Goal: Task Accomplishment & Management: Manage account settings

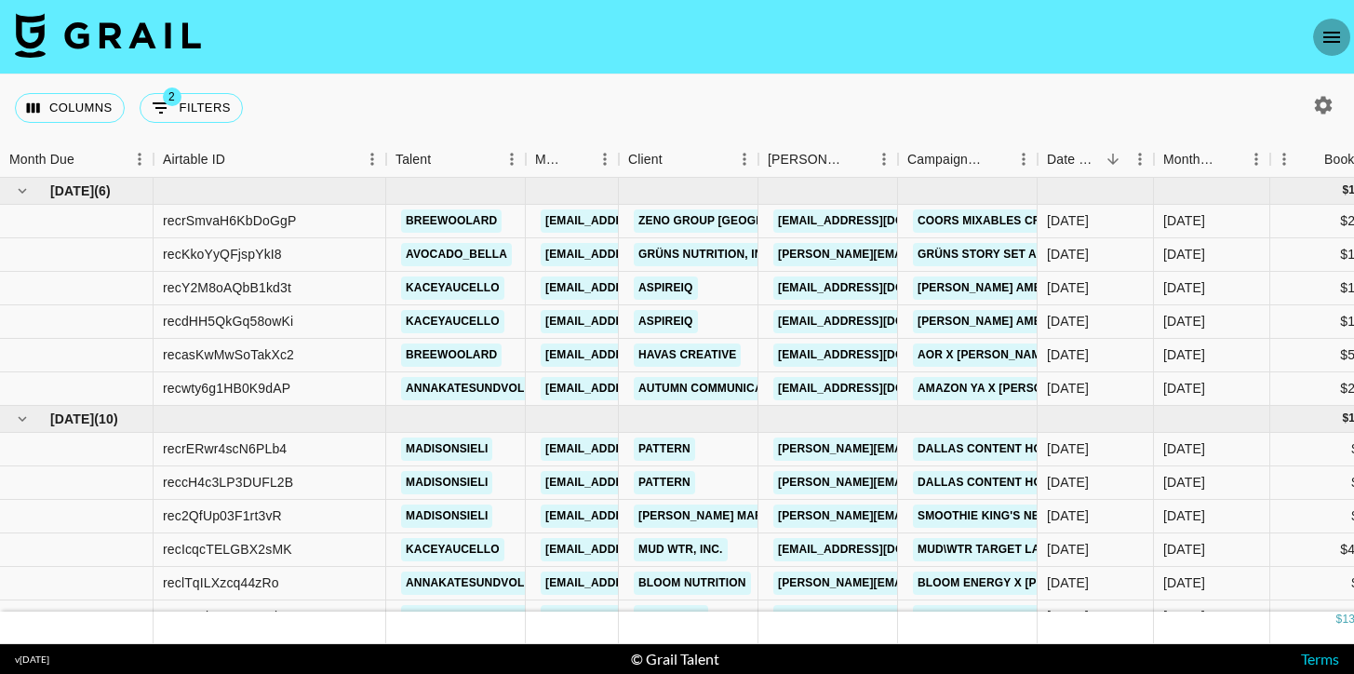
click at [1329, 33] on icon "open drawer" at bounding box center [1331, 37] width 22 height 22
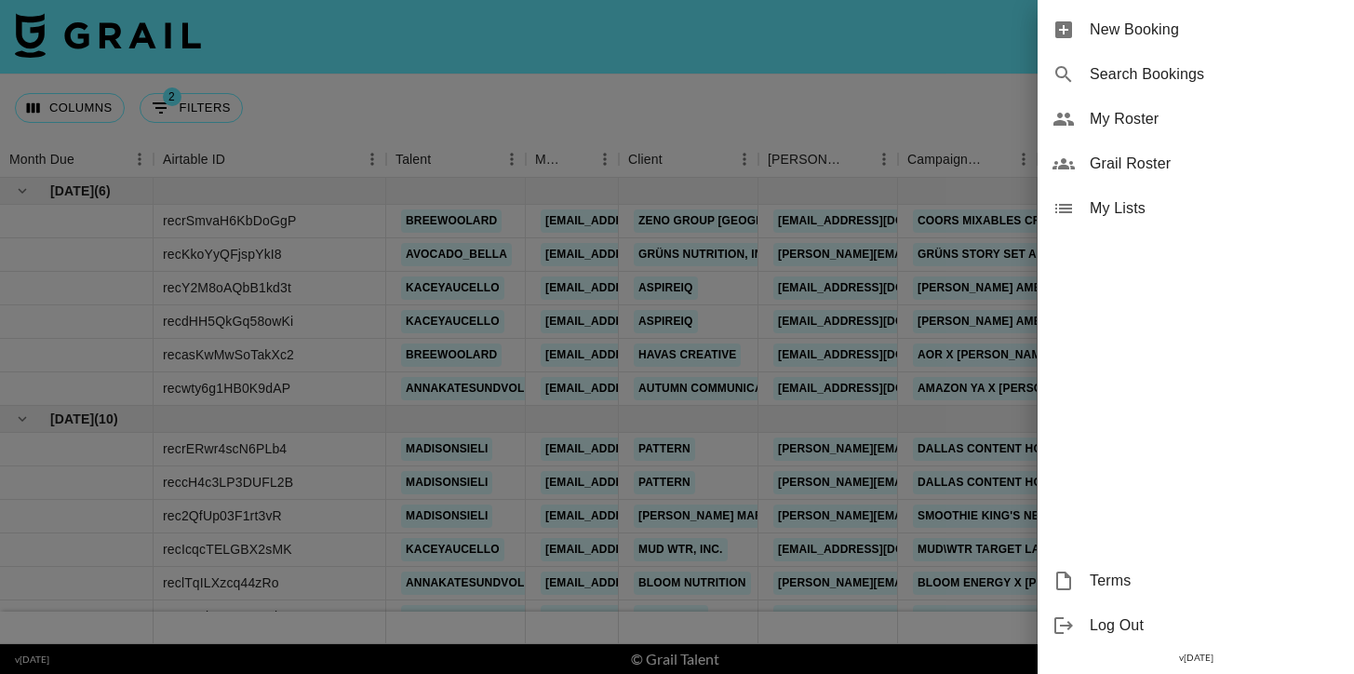
click at [1136, 167] on span "Grail Roster" at bounding box center [1213, 164] width 249 height 22
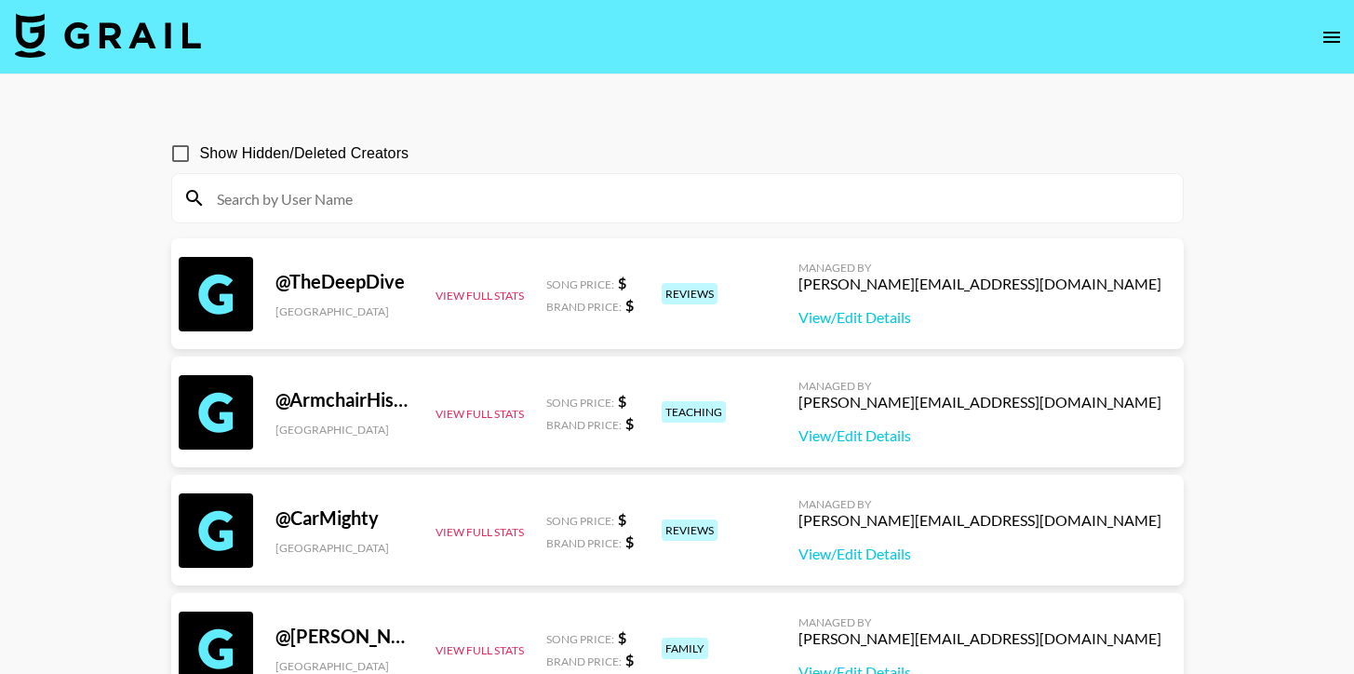
click at [197, 142] on input "Show Hidden/Deleted Creators" at bounding box center [180, 153] width 39 height 39
checkbox input "true"
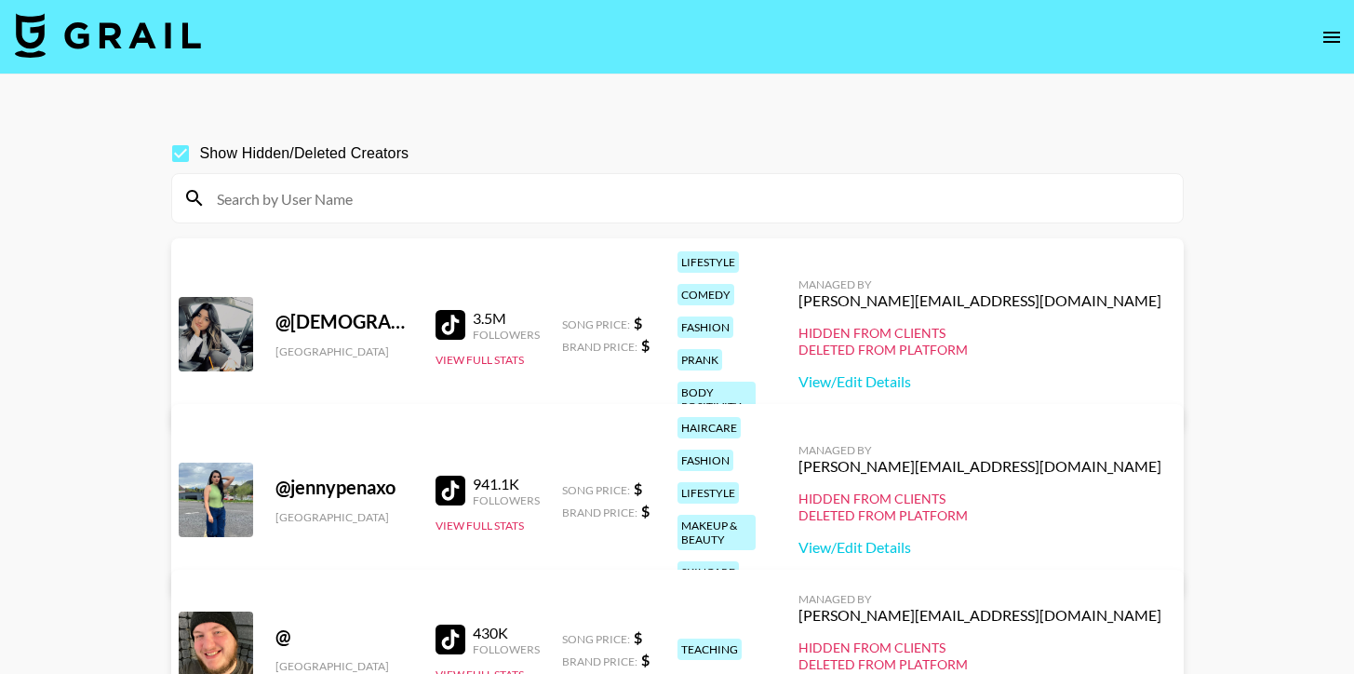
click at [259, 198] on input at bounding box center [689, 198] width 966 height 30
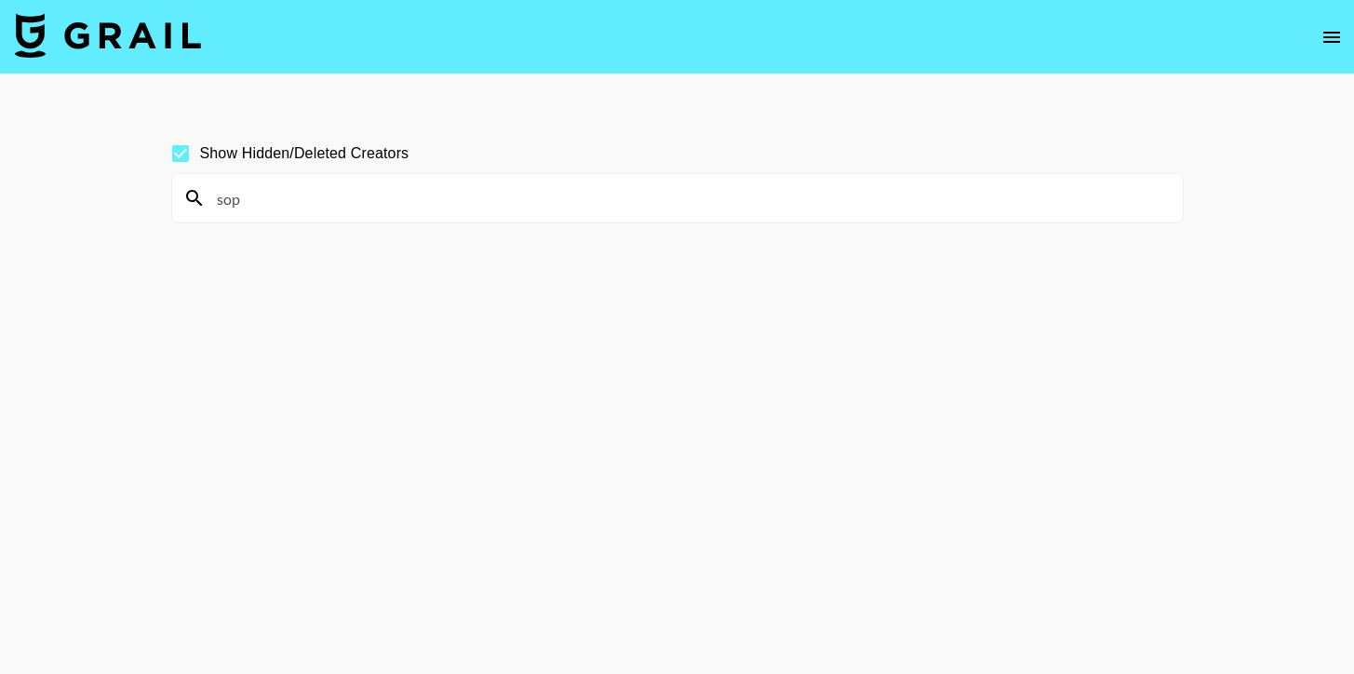
click at [241, 200] on input "sop" at bounding box center [689, 198] width 966 height 30
click at [307, 202] on input "sop" at bounding box center [689, 198] width 966 height 30
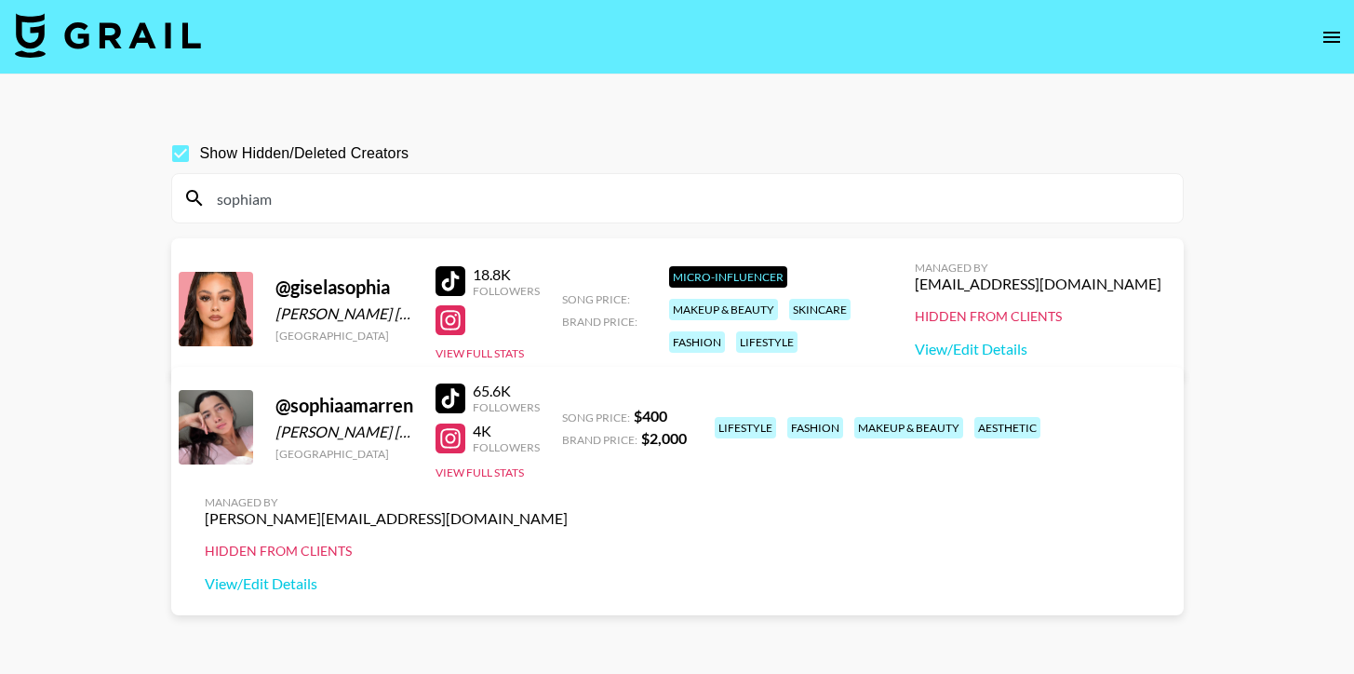
type input "sophiam"
click at [167, 20] on img at bounding box center [108, 35] width 186 height 45
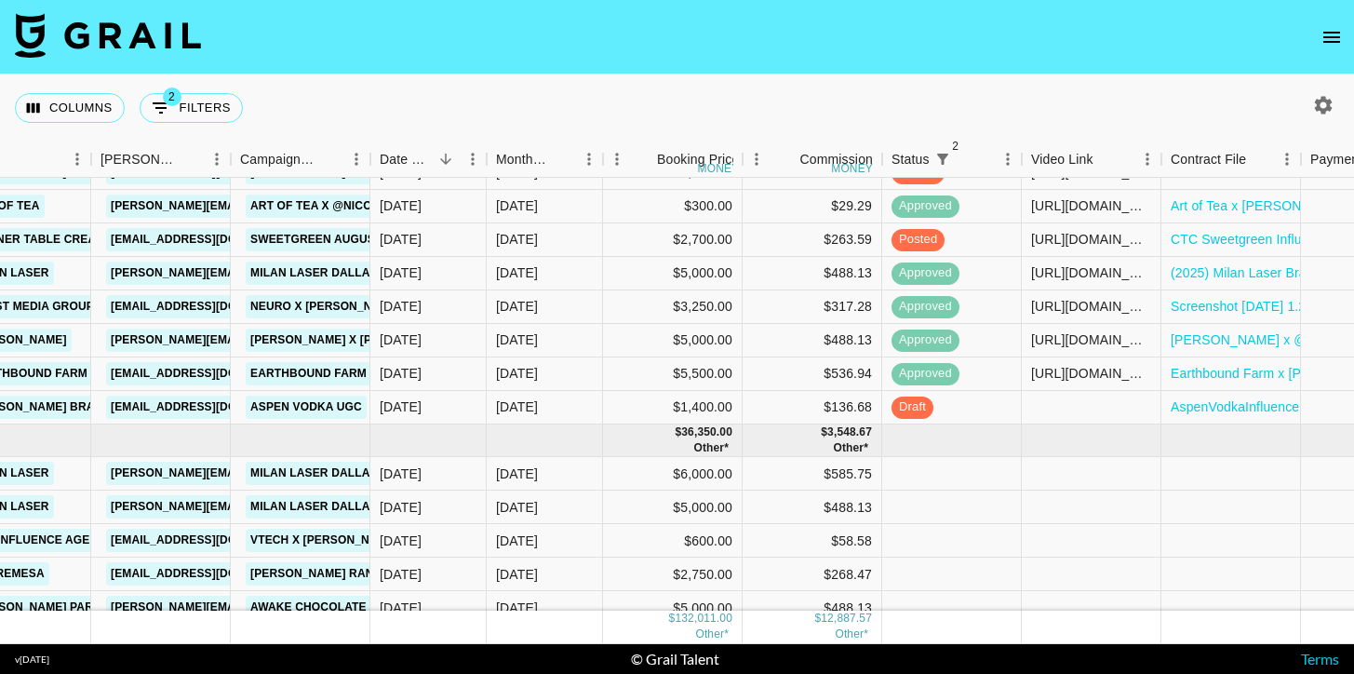
scroll to position [1065, 667]
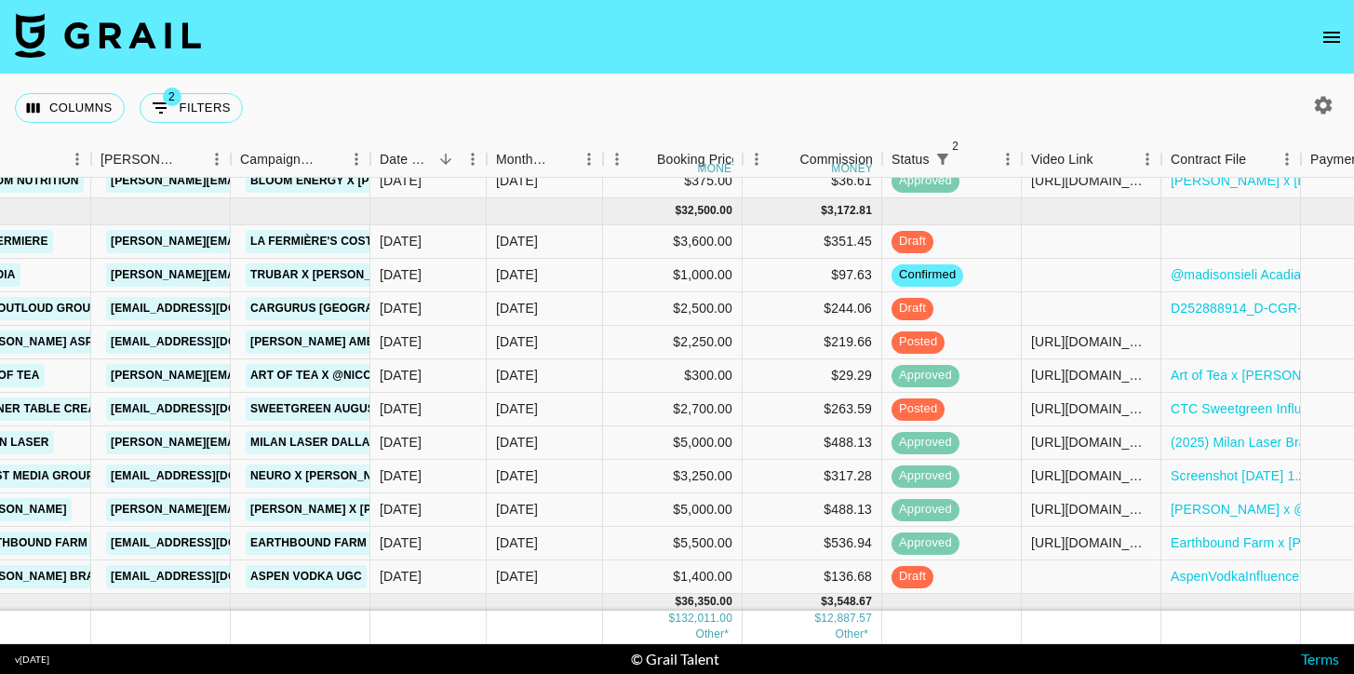
click at [1318, 103] on icon "button" at bounding box center [1324, 105] width 18 height 18
select select "May '25"
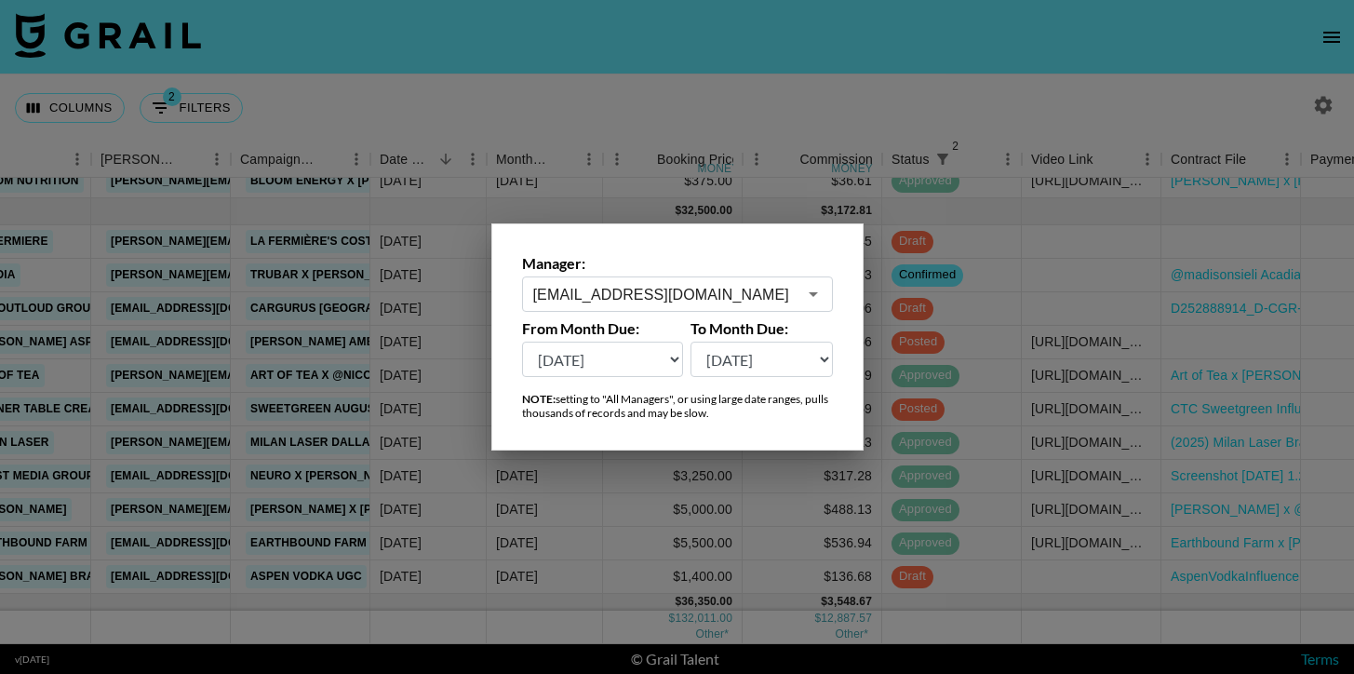
click at [554, 144] on div at bounding box center [677, 337] width 1354 height 674
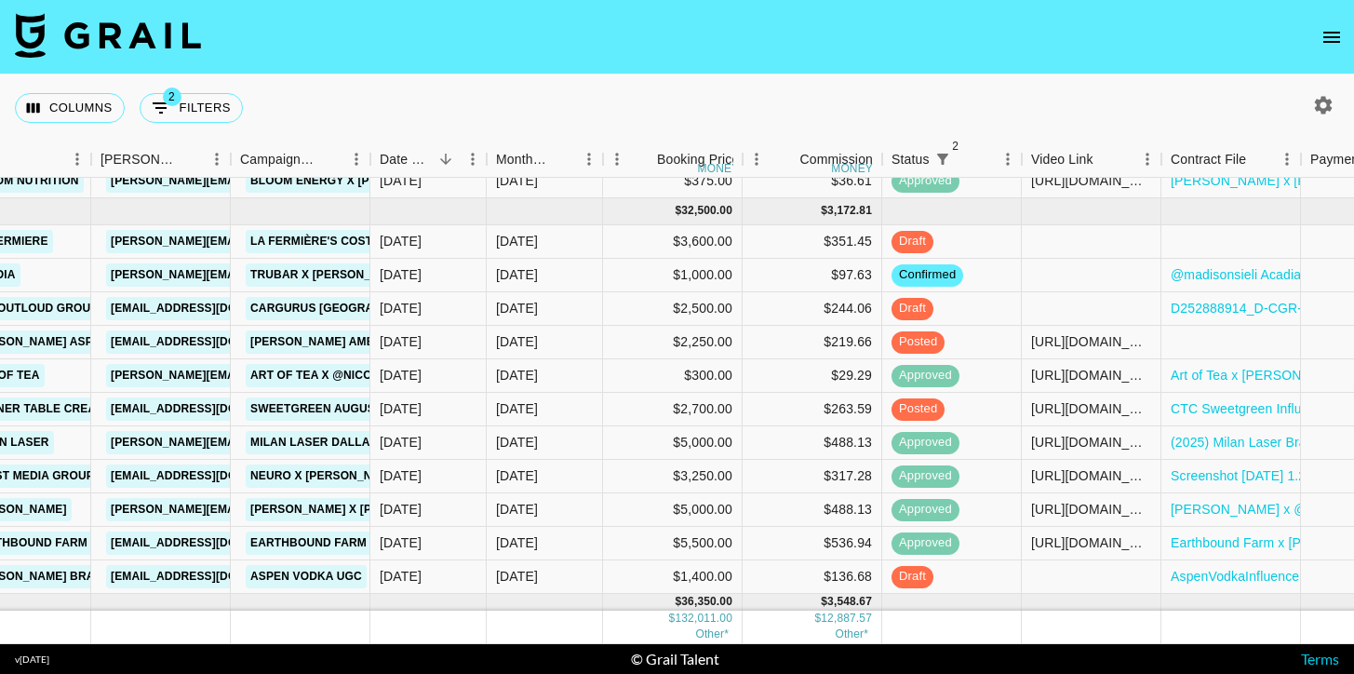
click at [1320, 104] on icon "button" at bounding box center [1323, 105] width 22 height 22
select select "May '25"
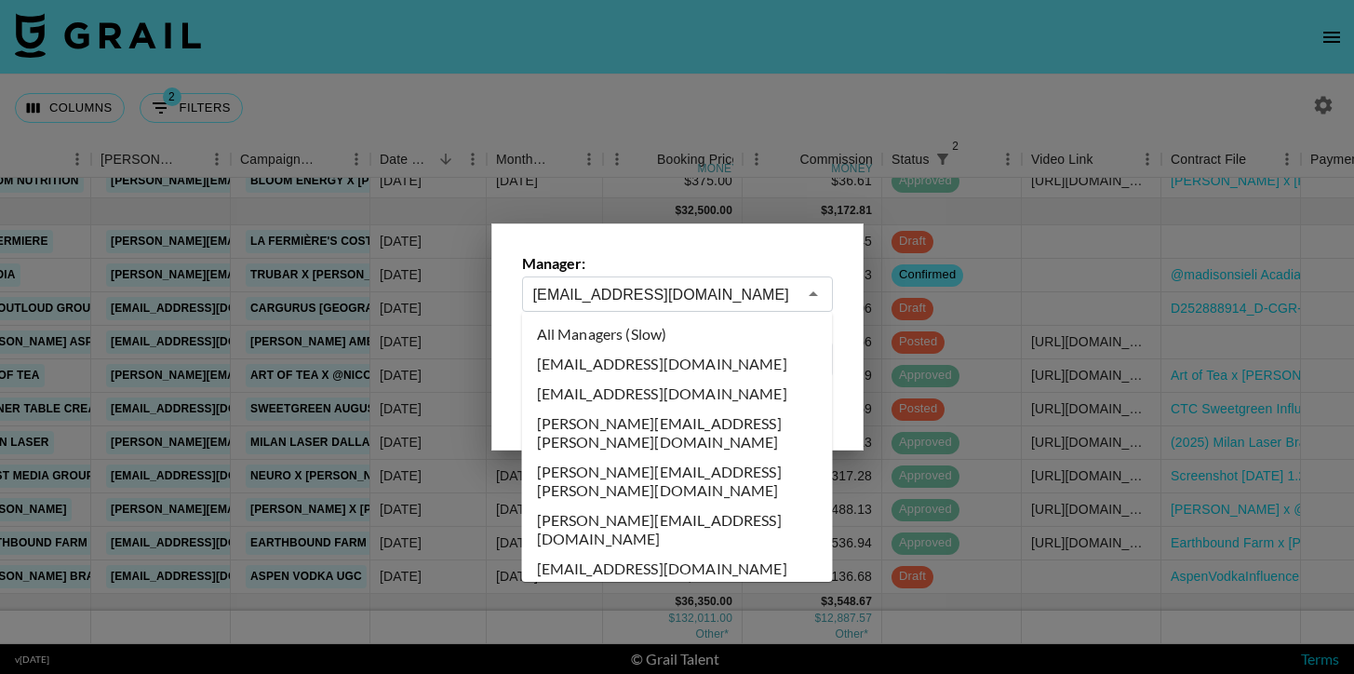
click at [689, 285] on input "cayman@grail-talent.com" at bounding box center [664, 294] width 263 height 21
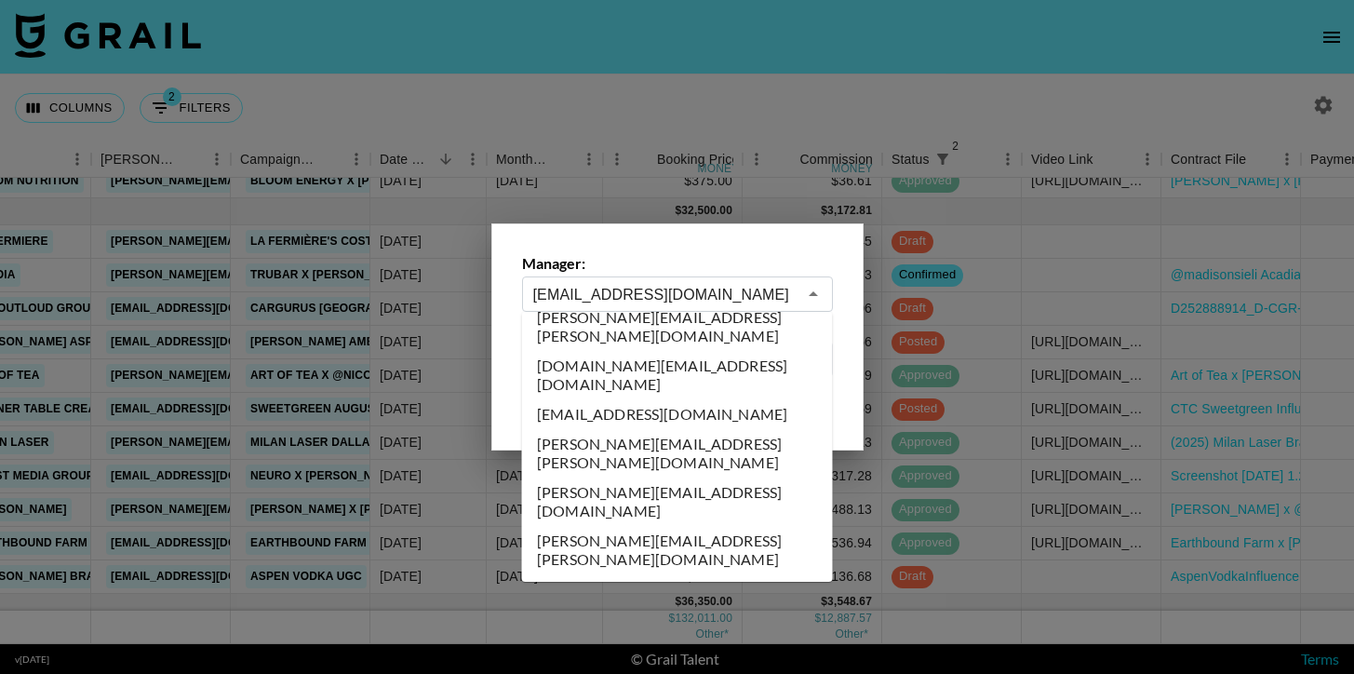
click at [823, 123] on div at bounding box center [677, 337] width 1354 height 674
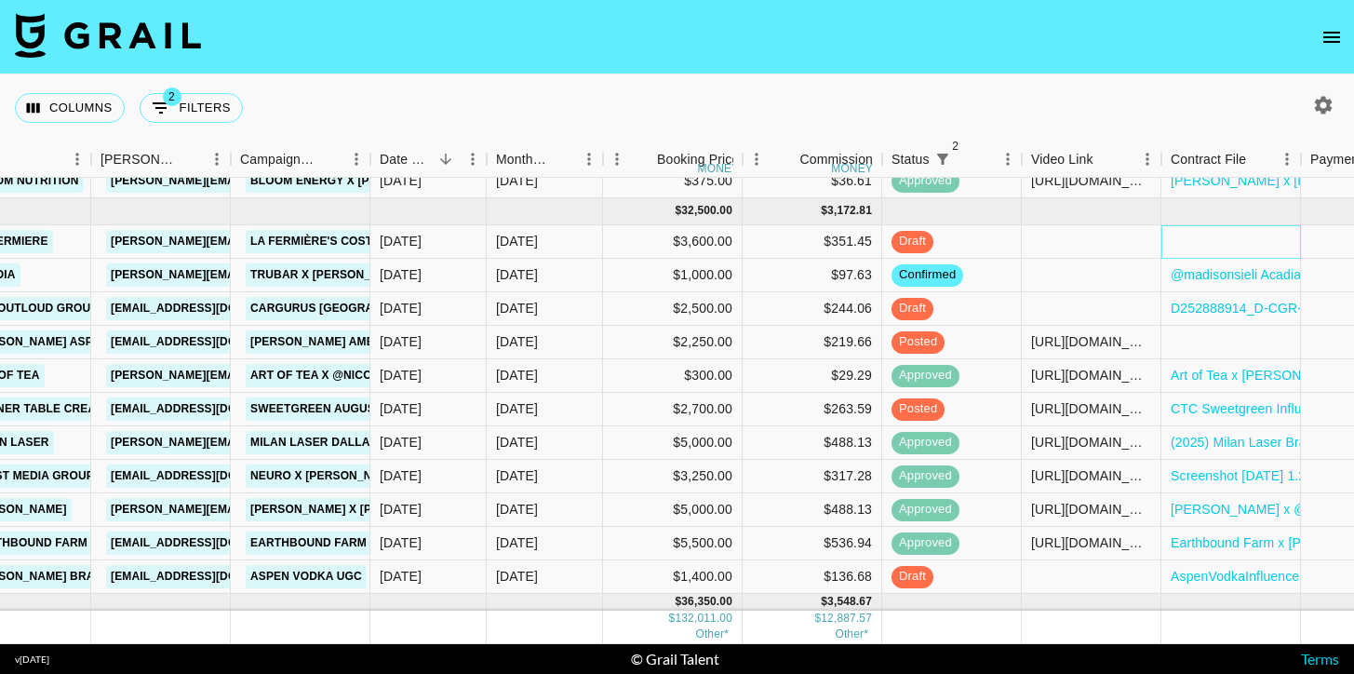
click at [1219, 251] on div at bounding box center [1231, 241] width 140 height 33
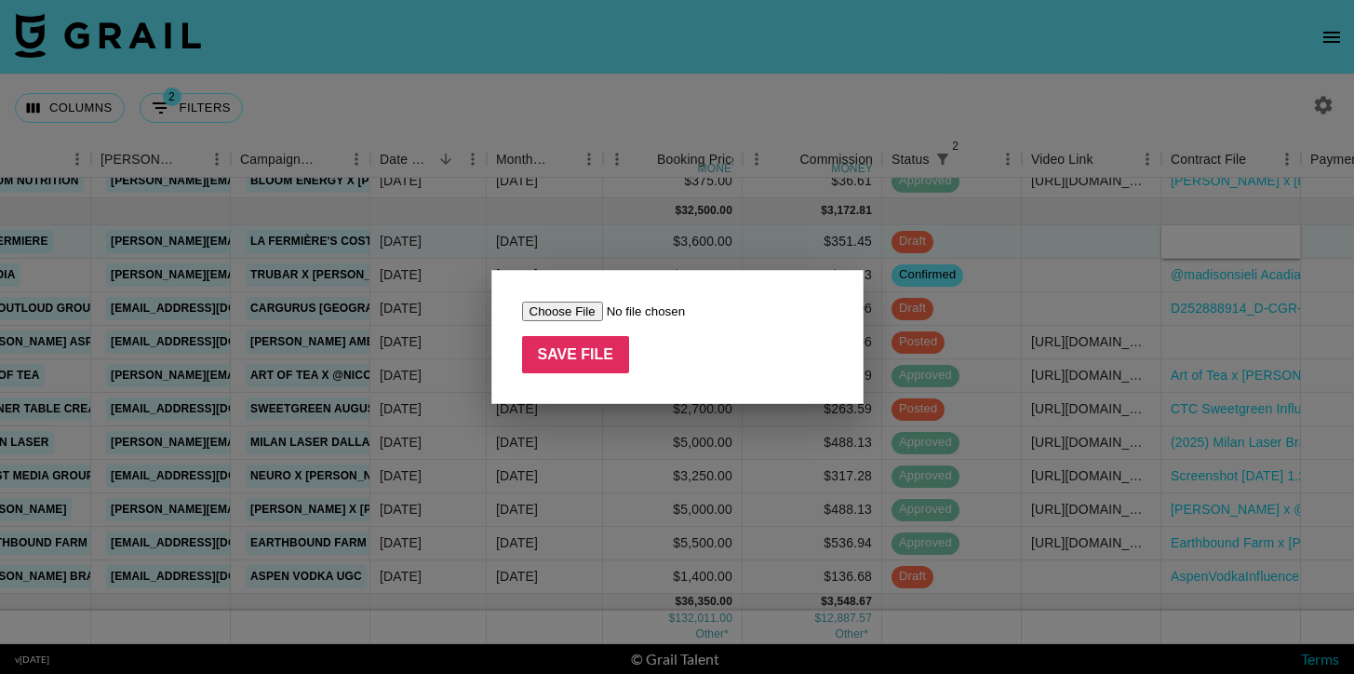
click at [554, 311] on input "file" at bounding box center [639, 311] width 235 height 20
type input "C:\fakepath\V2 Costco Agreement.pdf"
click at [579, 362] on input "Save File" at bounding box center [576, 354] width 108 height 37
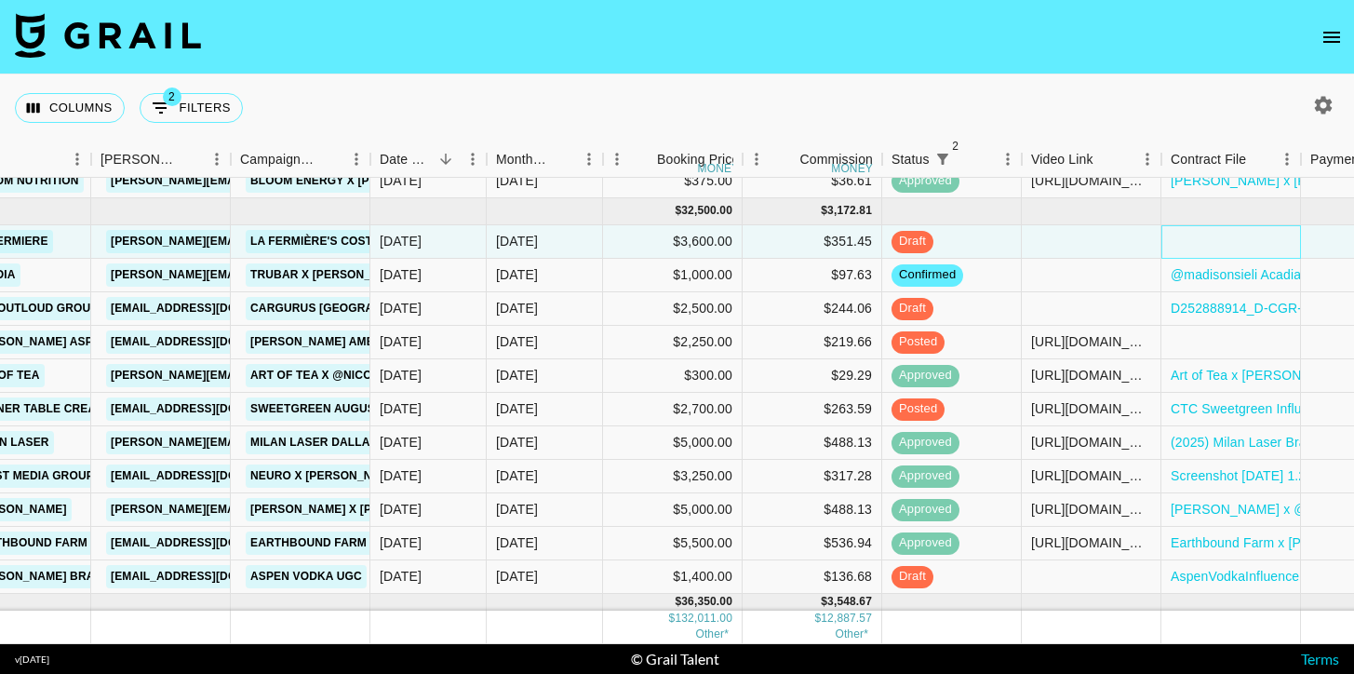
click at [1248, 240] on div at bounding box center [1231, 241] width 140 height 33
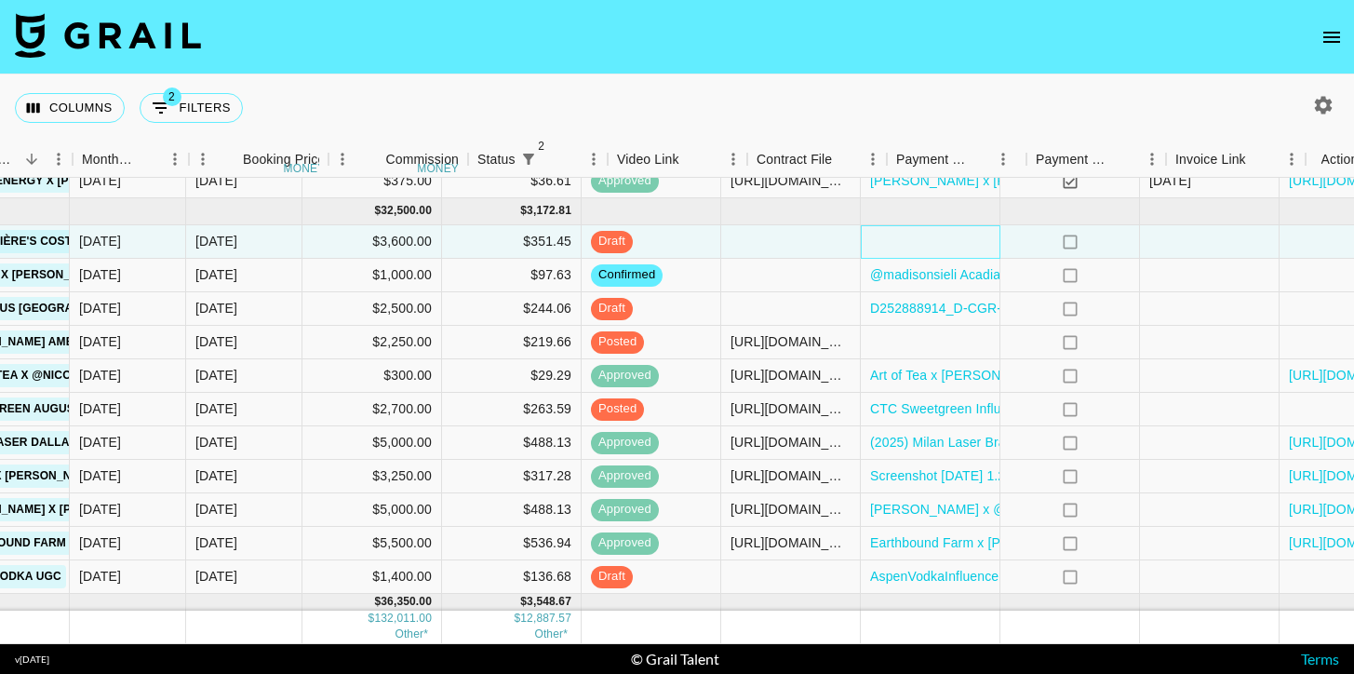
scroll to position [1065, 1107]
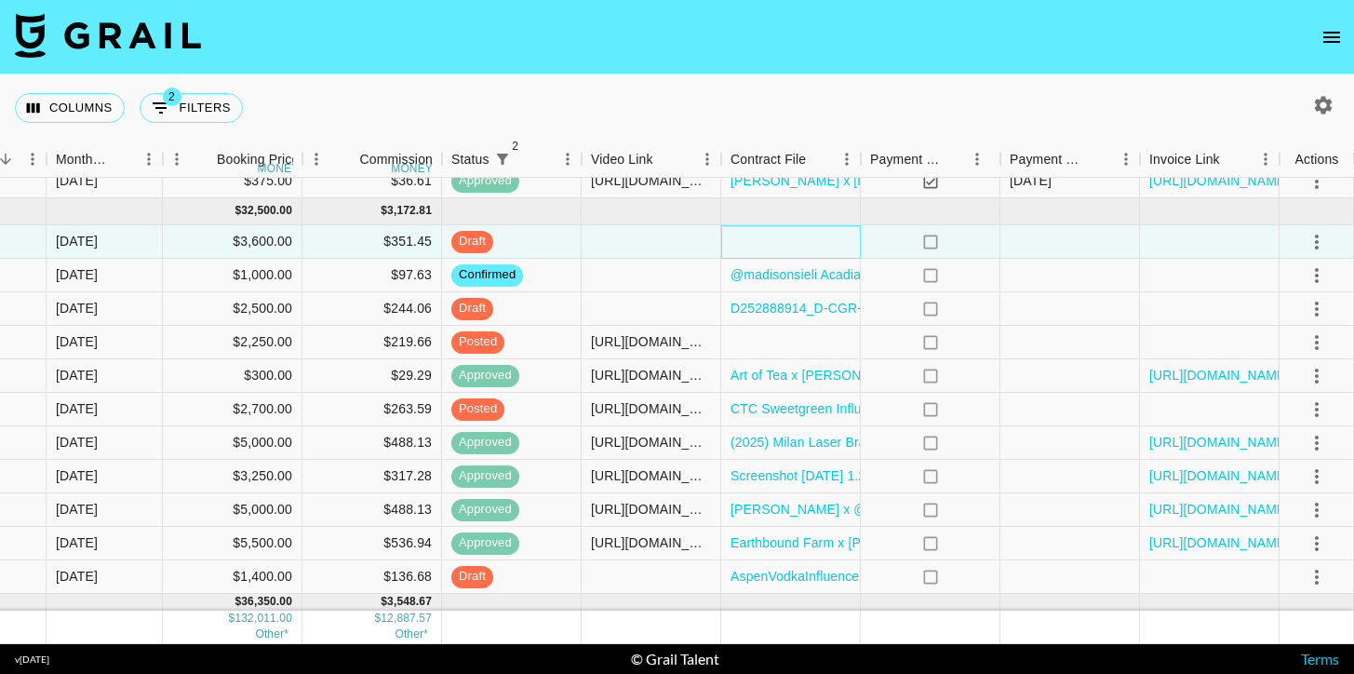
click at [771, 235] on div at bounding box center [791, 241] width 140 height 33
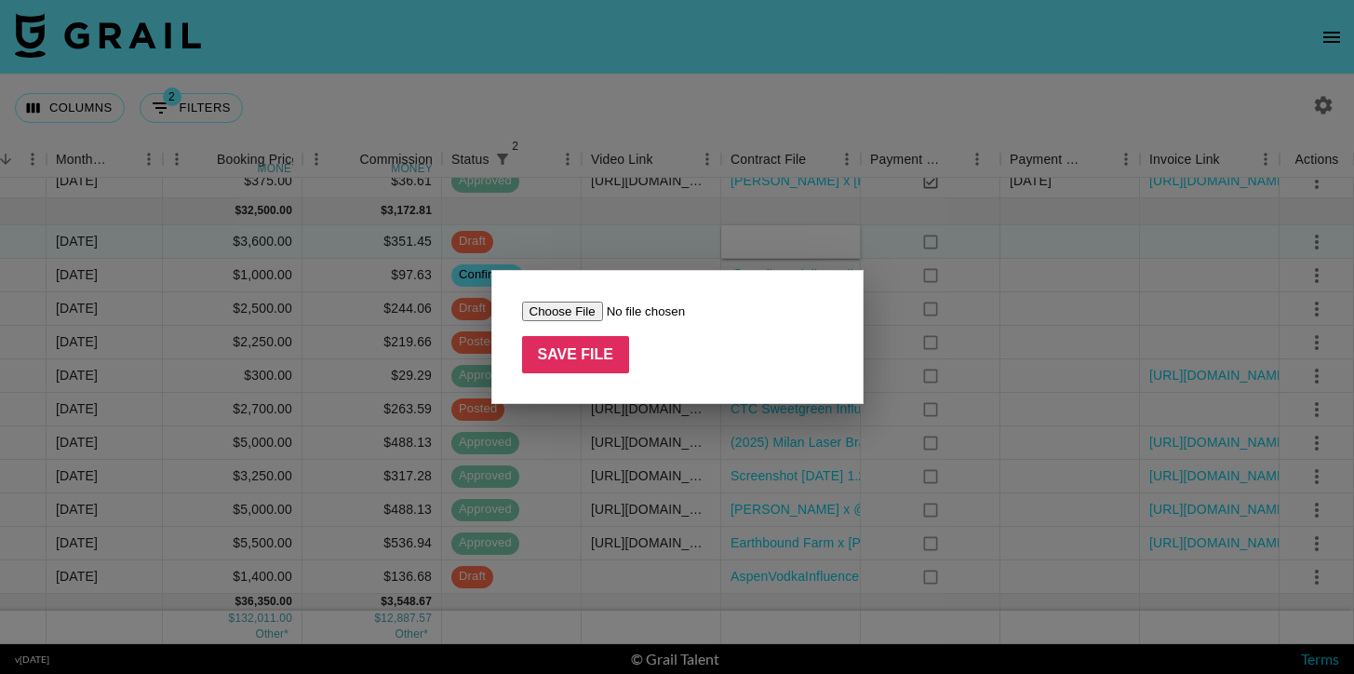
click at [570, 314] on input "file" at bounding box center [639, 311] width 235 height 20
type input "C:\fakepath\V2 Costco Agreement.pdf"
click at [594, 359] on input "Save File" at bounding box center [576, 354] width 108 height 37
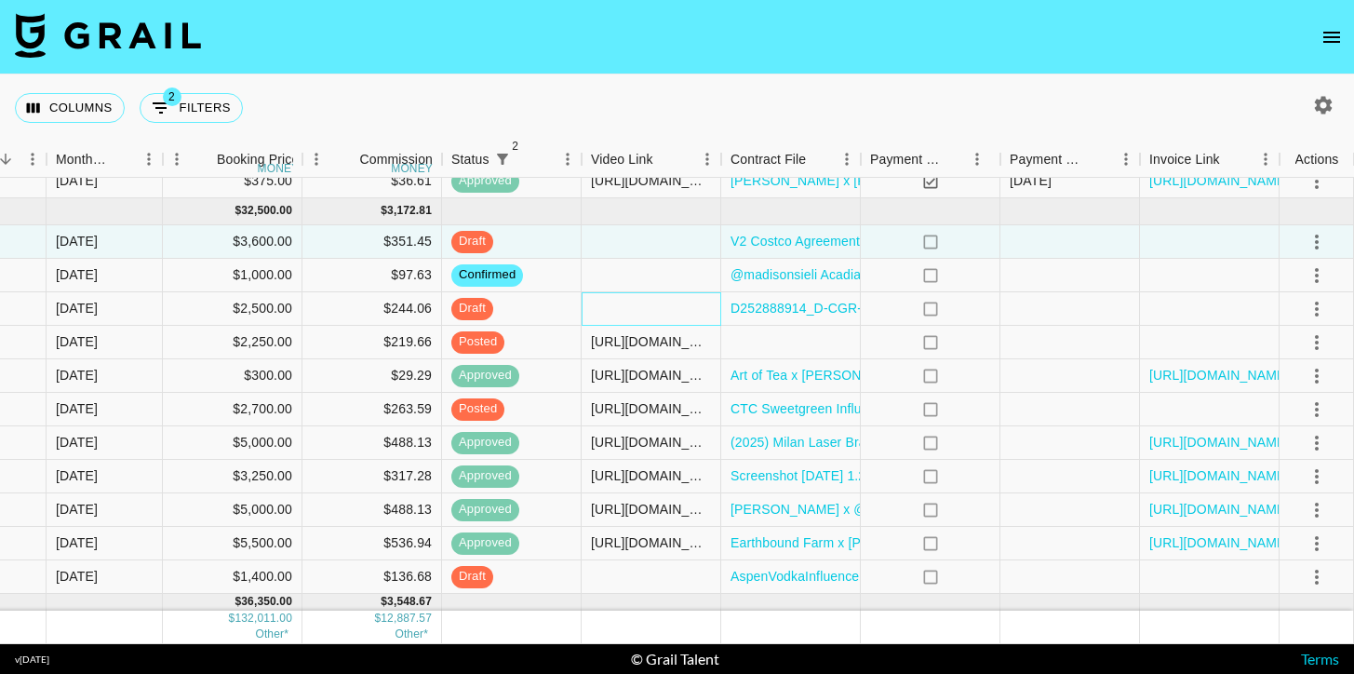
click at [636, 299] on div at bounding box center [651, 308] width 140 height 33
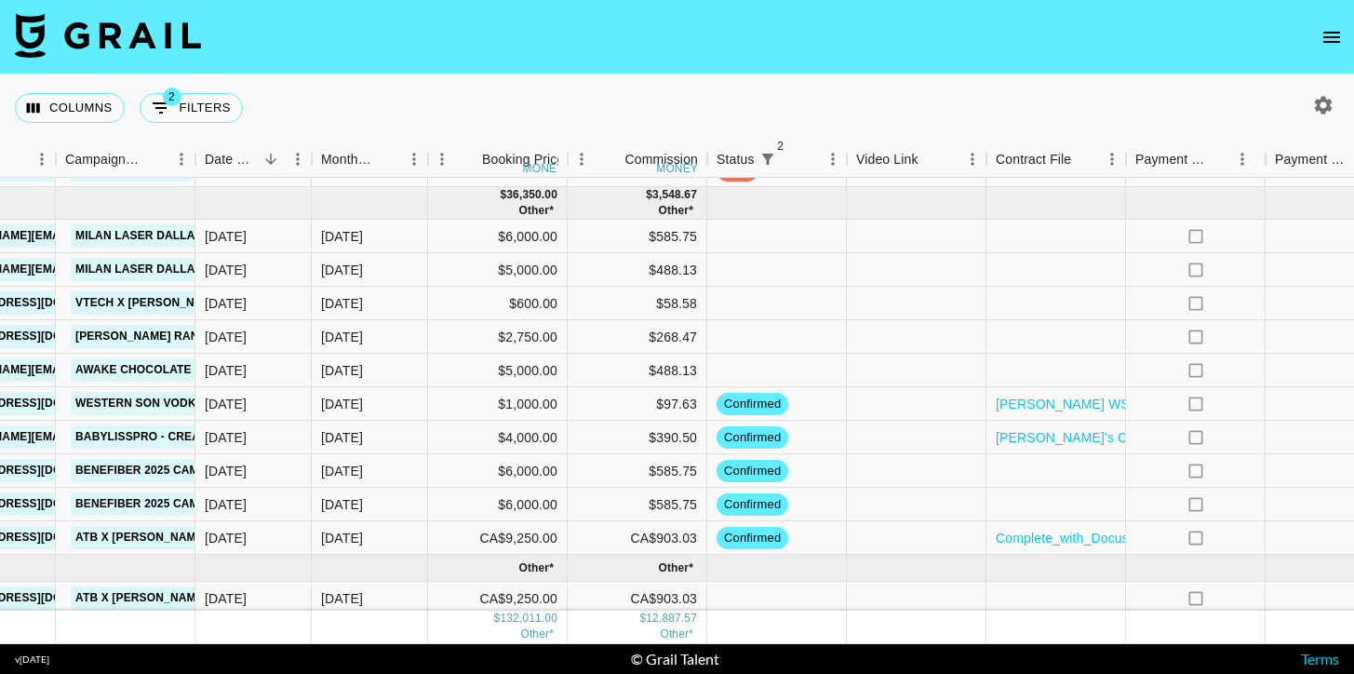
scroll to position [1476, 842]
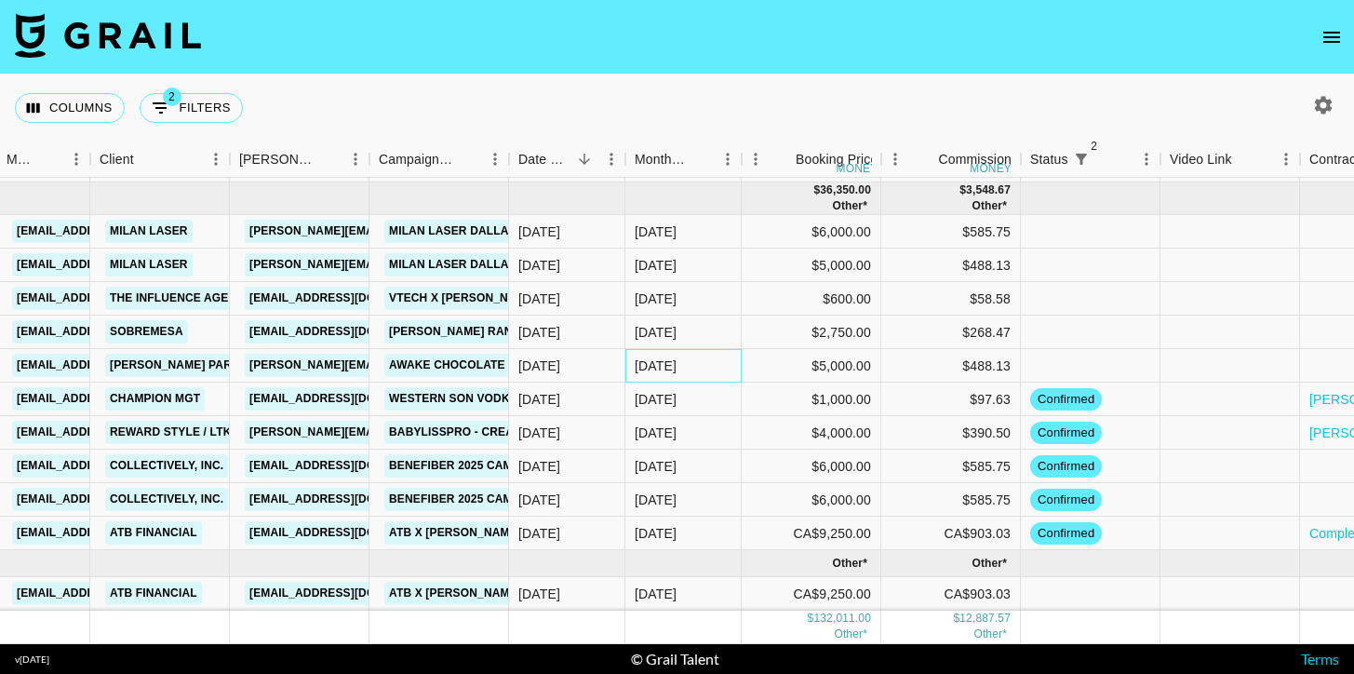
click at [669, 367] on div "Sep '25" at bounding box center [655, 365] width 42 height 19
click at [669, 367] on div "Sep '25" at bounding box center [655, 366] width 42 height 19
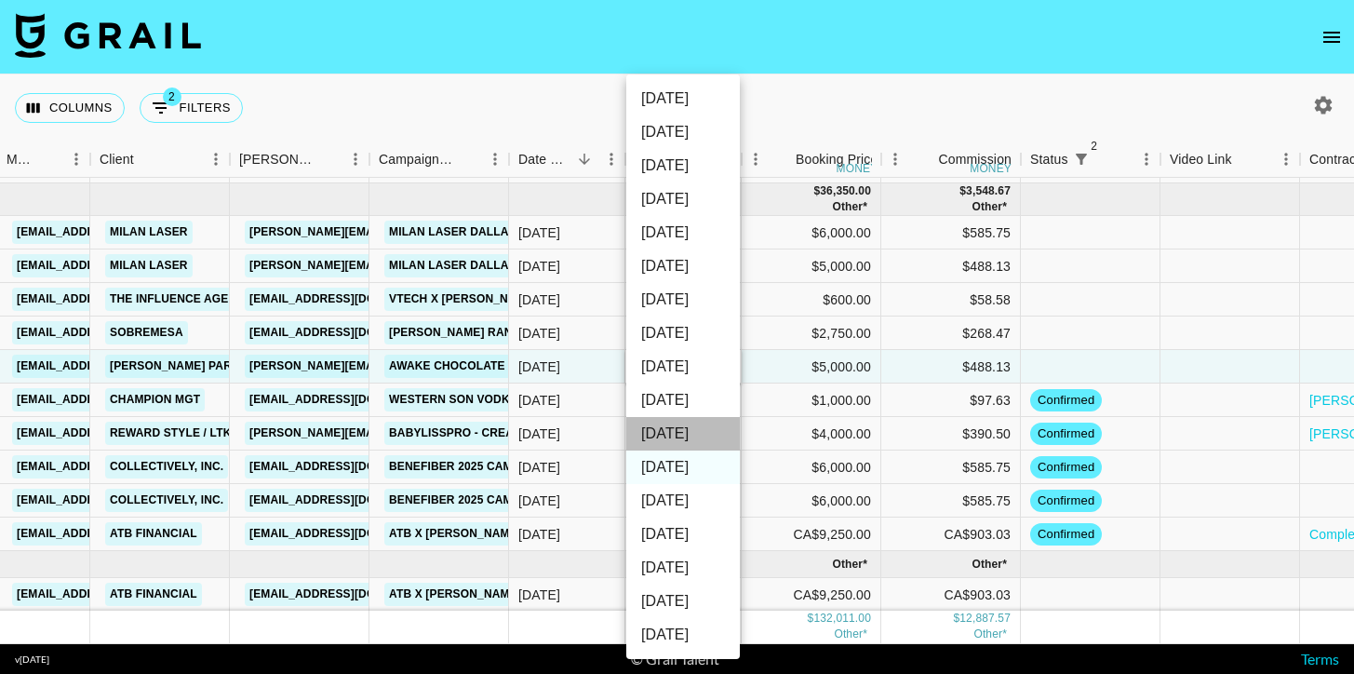
click at [677, 433] on li "Oct '25" at bounding box center [682, 433] width 113 height 33
type input "Oct '25"
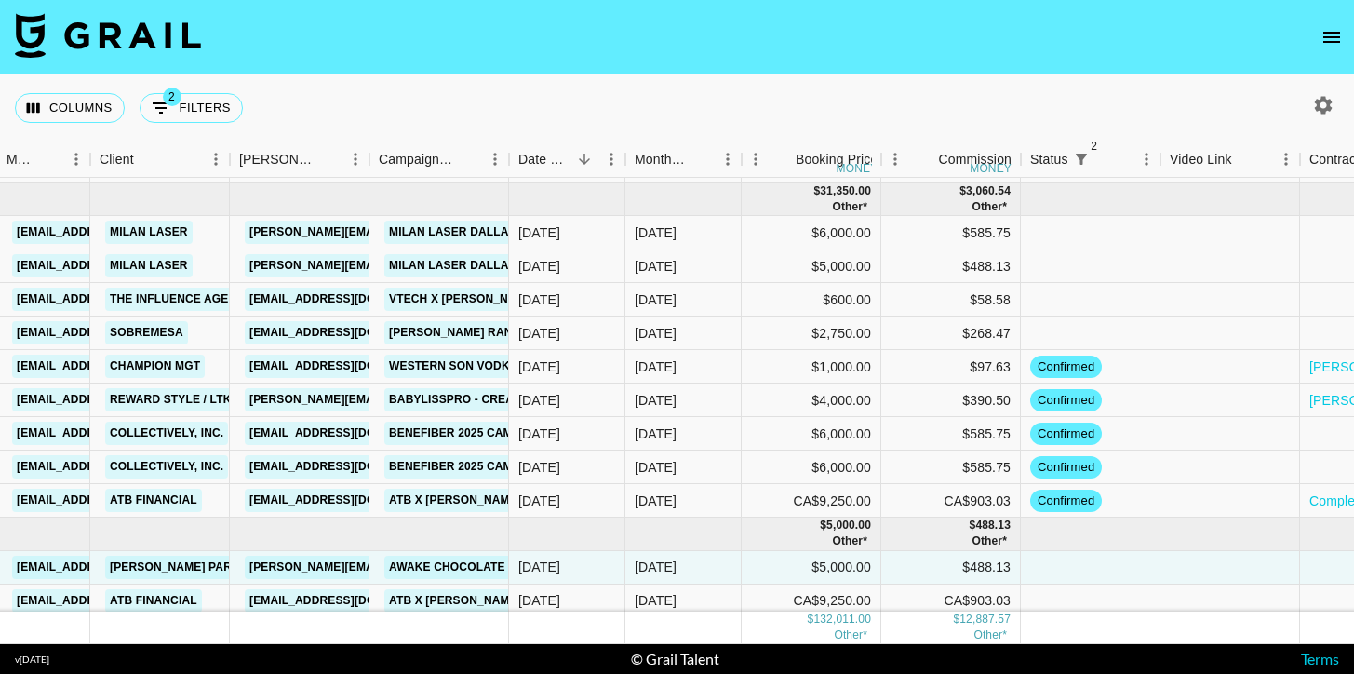
click at [1322, 113] on icon "button" at bounding box center [1324, 105] width 18 height 18
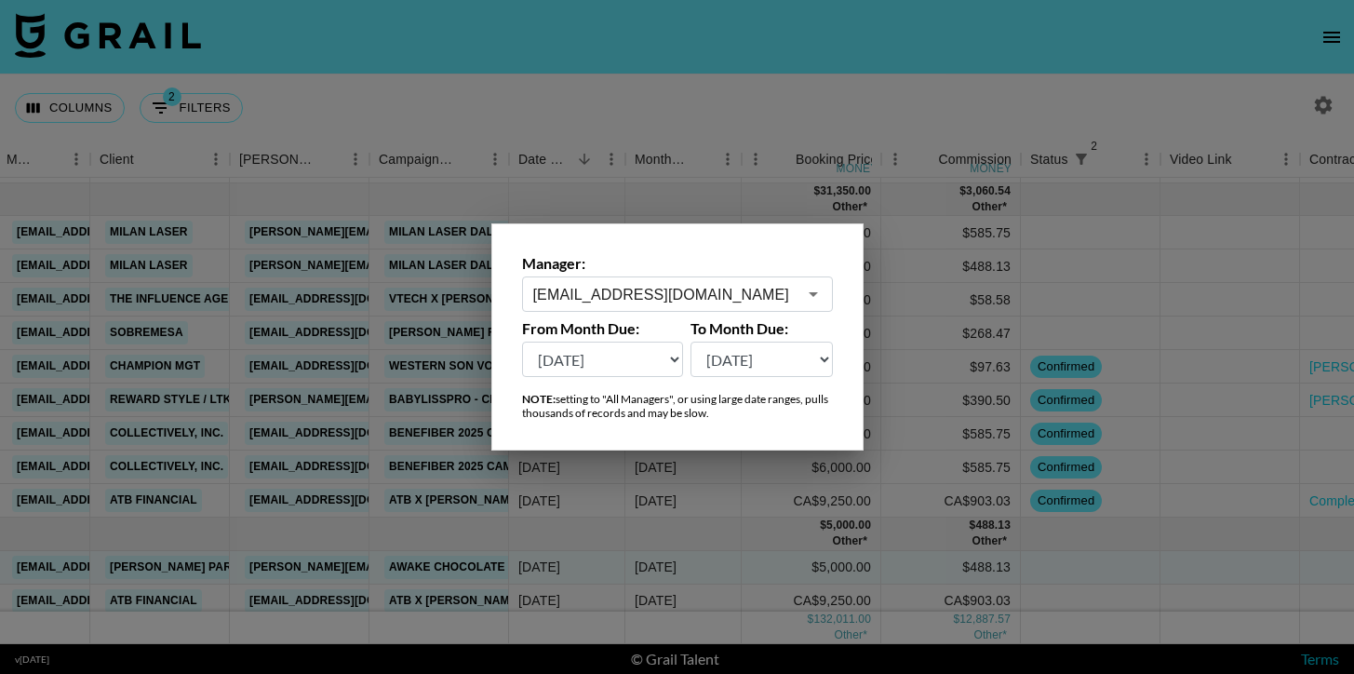
click at [637, 368] on select "Aug '26 Jul '26 Jun '26 May '26 Apr '26 Mar '26 Feb '26 Jan '26 Dec '25 Nov '25…" at bounding box center [603, 358] width 162 height 35
select select "Aug '25"
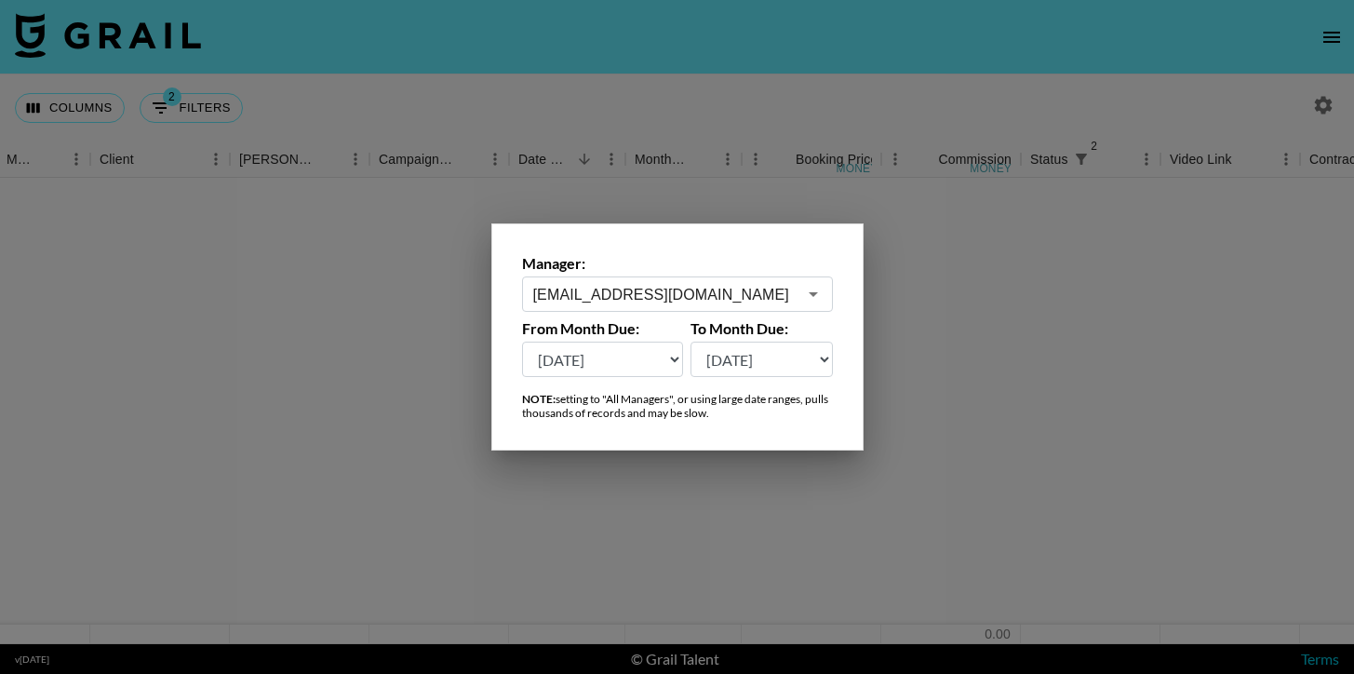
scroll to position [0, 528]
click at [679, 281] on div "cayman@grail-talent.com ​" at bounding box center [677, 293] width 311 height 35
click at [775, 288] on input "cayman@grail-talent.com" at bounding box center [664, 294] width 263 height 21
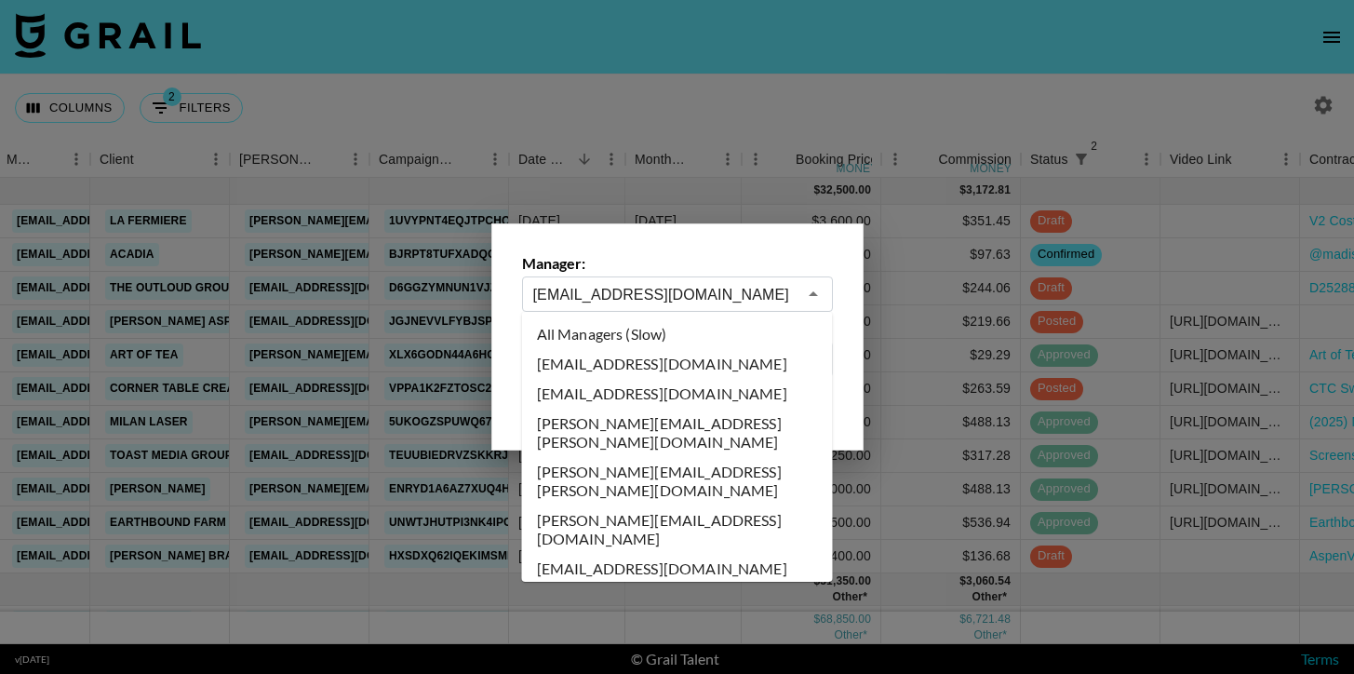
scroll to position [0, 0]
click at [667, 340] on li "All Managers (Slow)" at bounding box center [677, 334] width 311 height 30
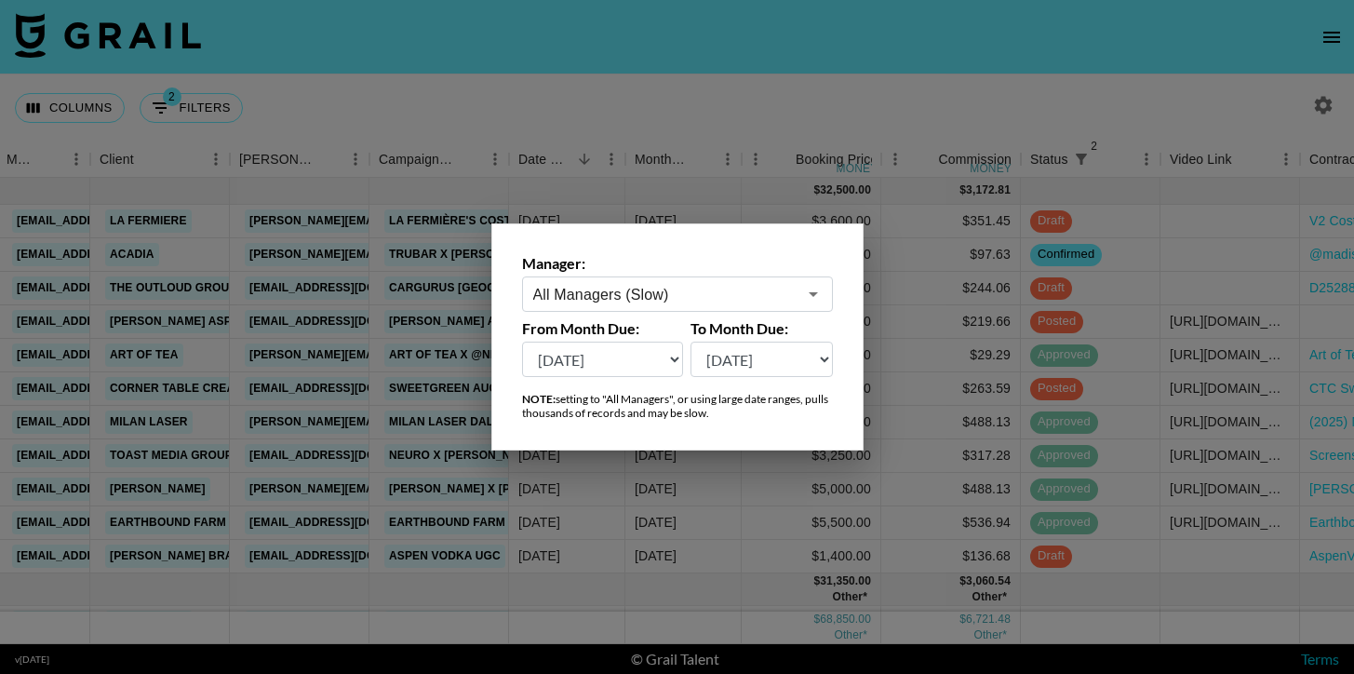
type input "All Managers (Slow)"
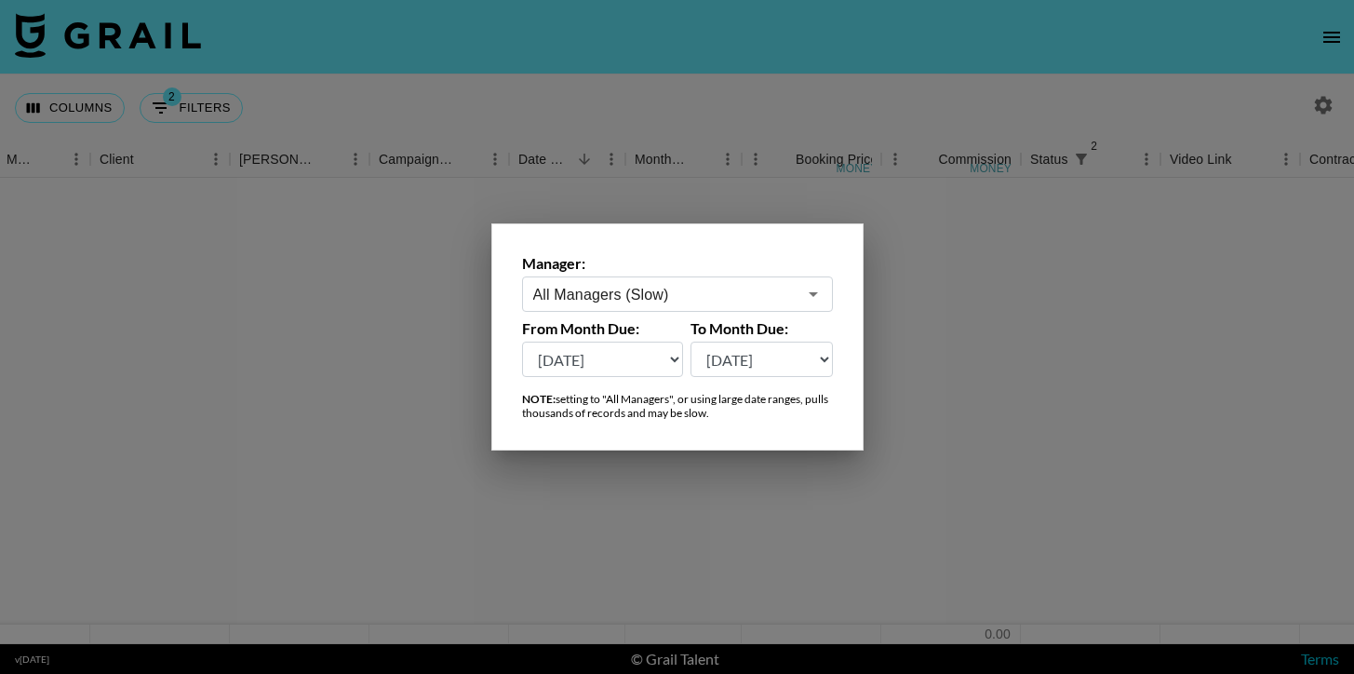
click at [647, 95] on div at bounding box center [677, 337] width 1354 height 674
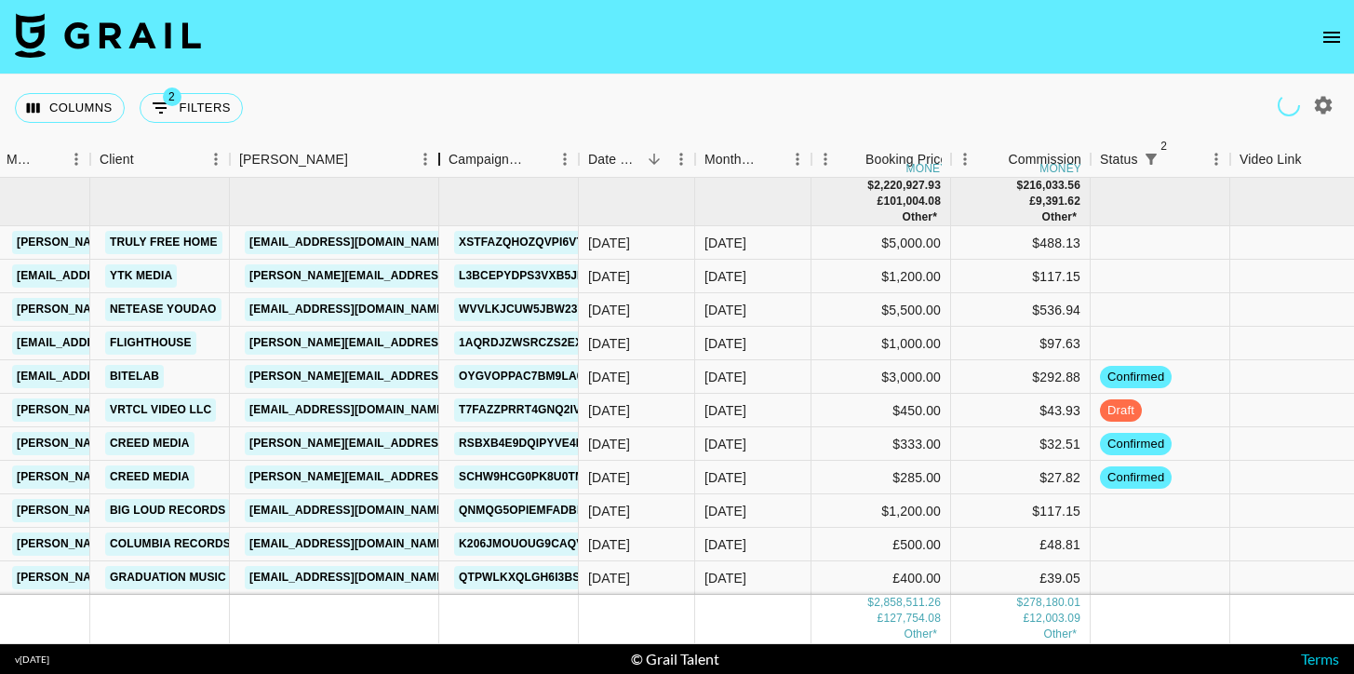
click at [444, 154] on div "Booker" at bounding box center [439, 159] width 22 height 36
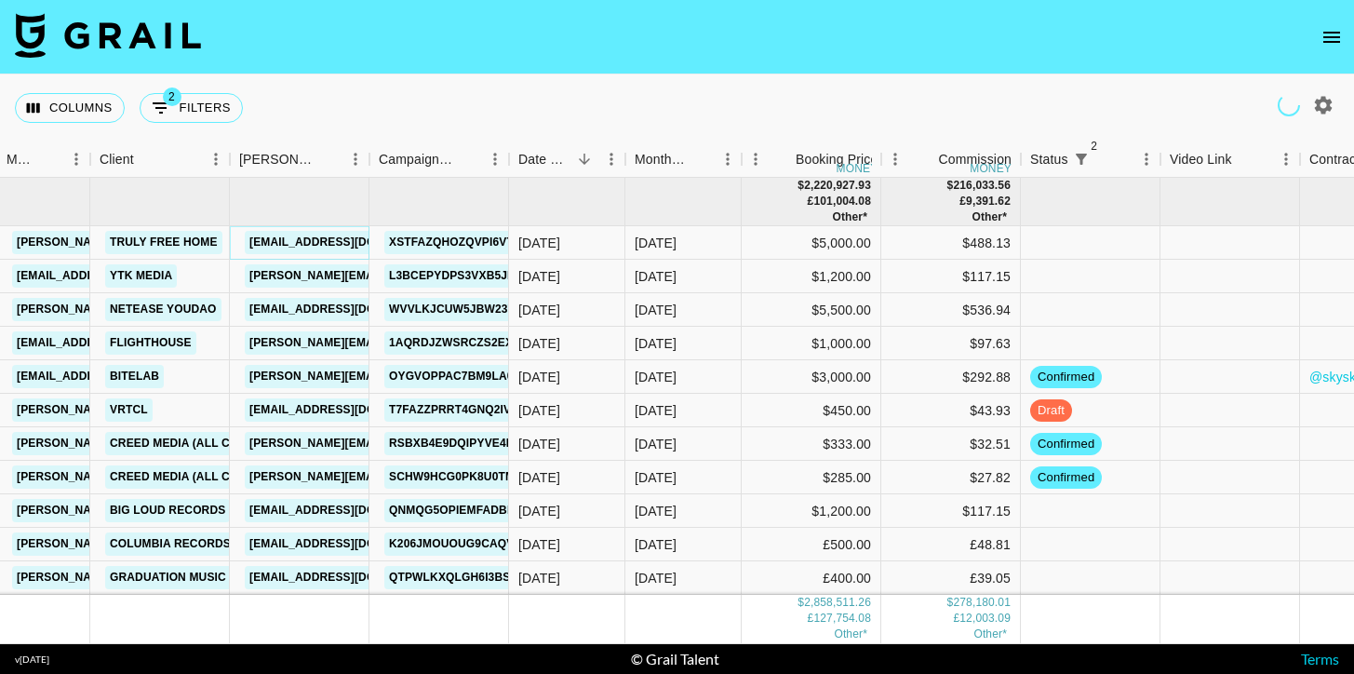
click at [308, 246] on link "orlando@trulyfreehome.com" at bounding box center [349, 242] width 208 height 23
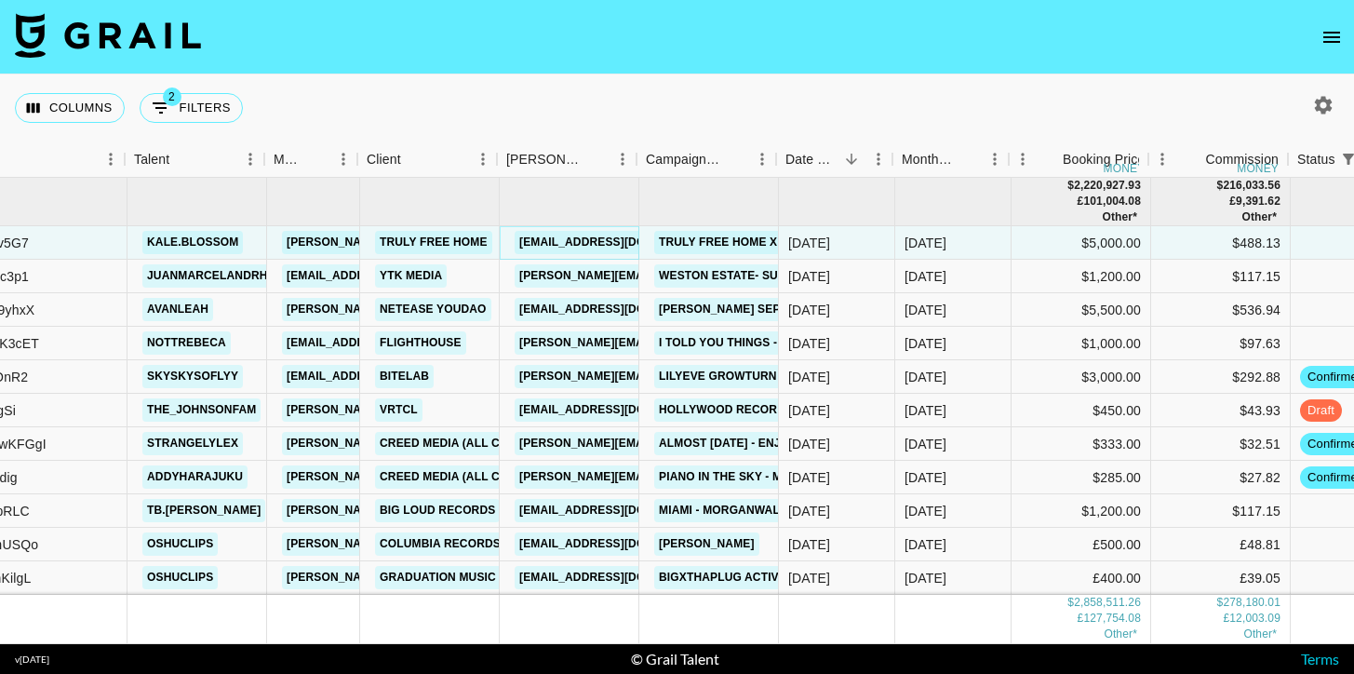
scroll to position [0, 257]
click at [210, 248] on link "kale.blossom" at bounding box center [194, 242] width 100 height 23
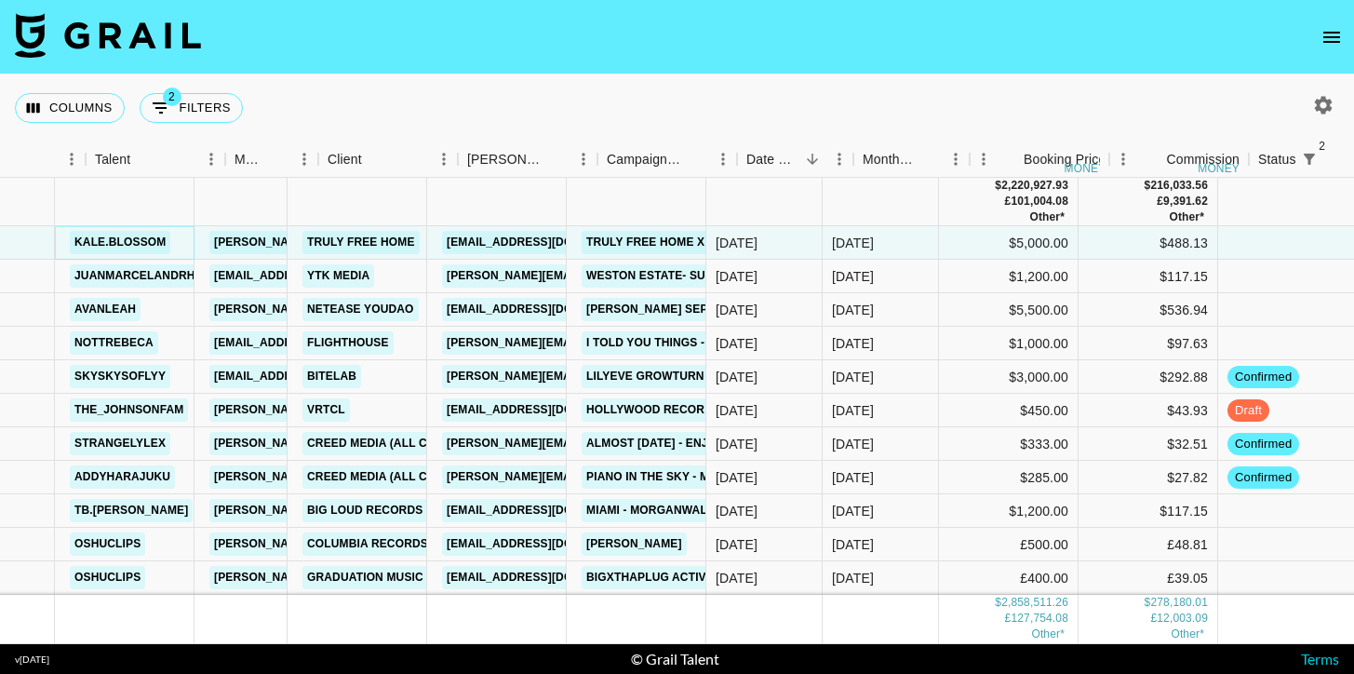
scroll to position [0, 336]
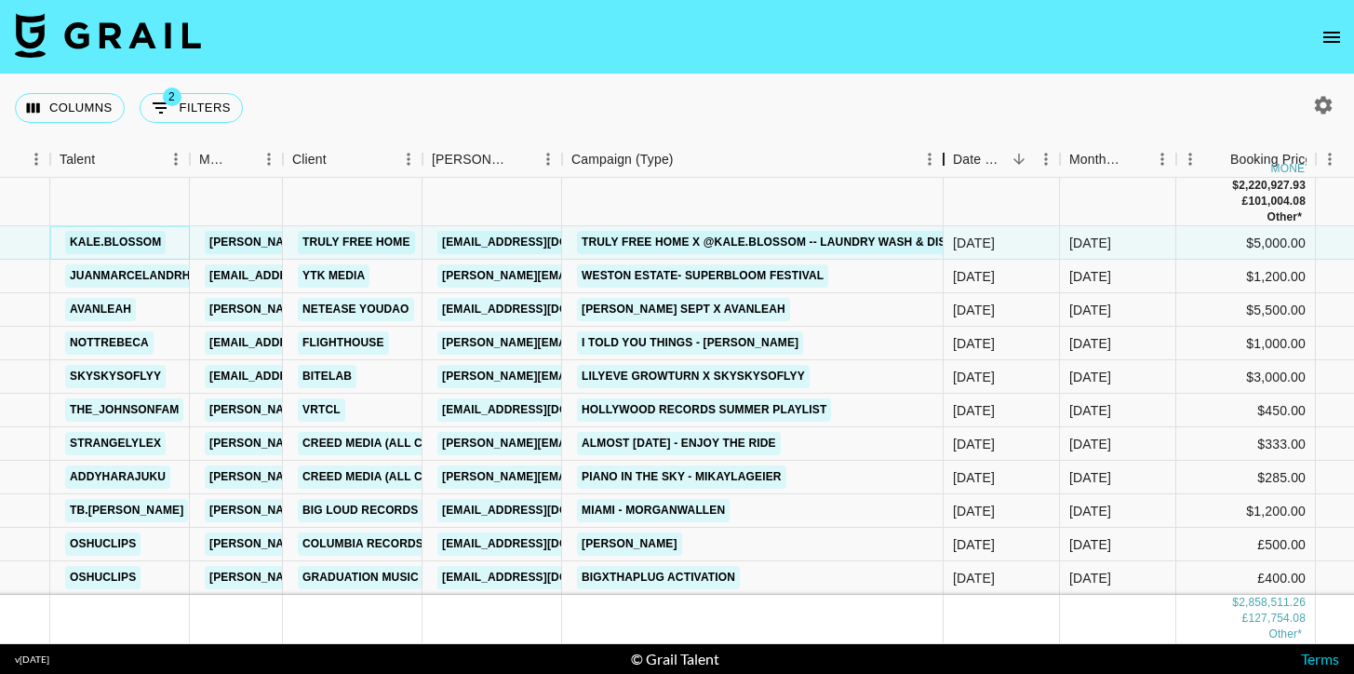
drag, startPoint x: 692, startPoint y: 166, endPoint x: 941, endPoint y: 181, distance: 248.9
click at [941, 181] on div "Month Due Airtable ID Talent Manager Client Booker Campaign (Type) Date Created…" at bounding box center [677, 392] width 1354 height 502
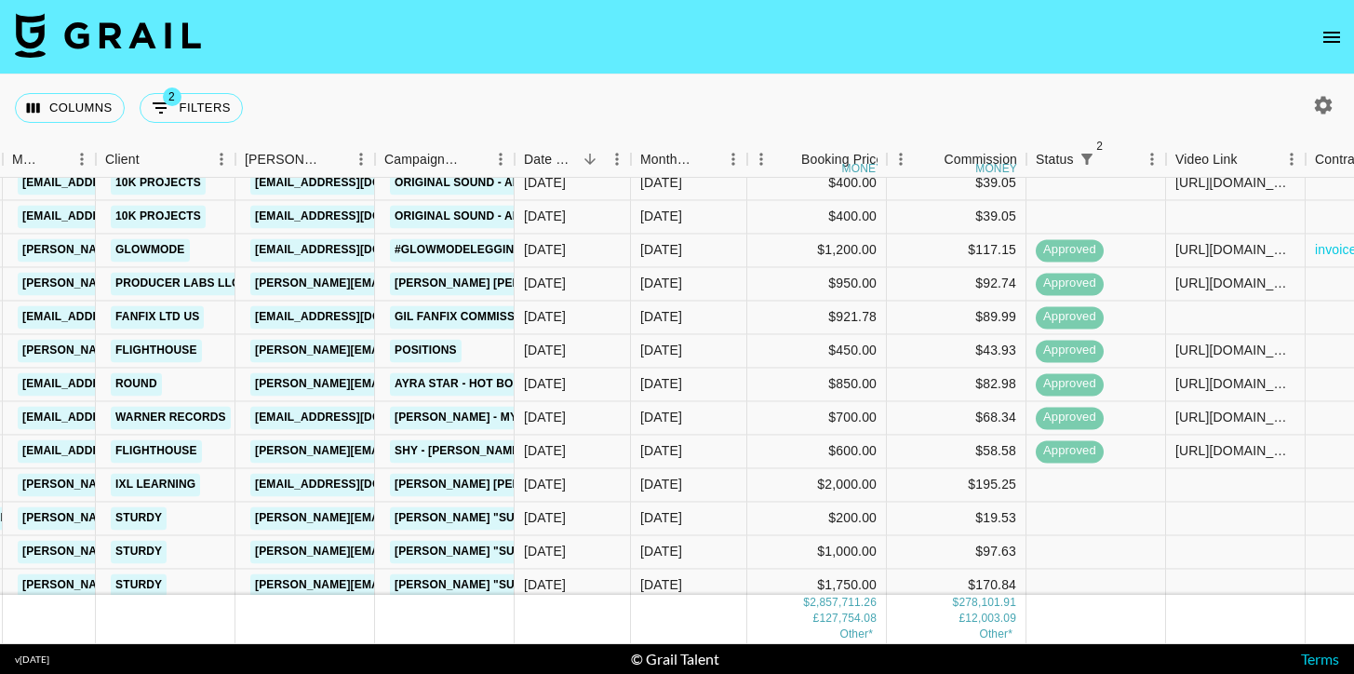
scroll to position [631, 523]
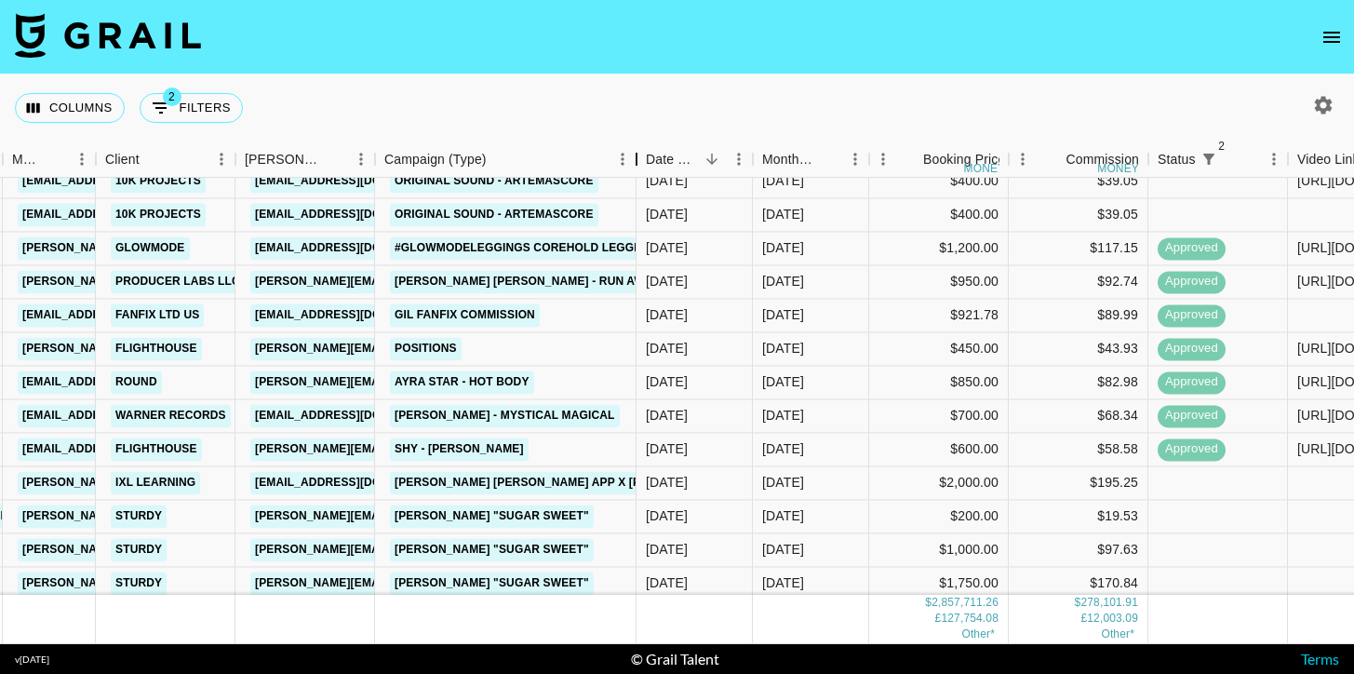
drag, startPoint x: 519, startPoint y: 149, endPoint x: 640, endPoint y: 154, distance: 121.1
click at [641, 155] on div "Campaign (Type)" at bounding box center [636, 159] width 22 height 36
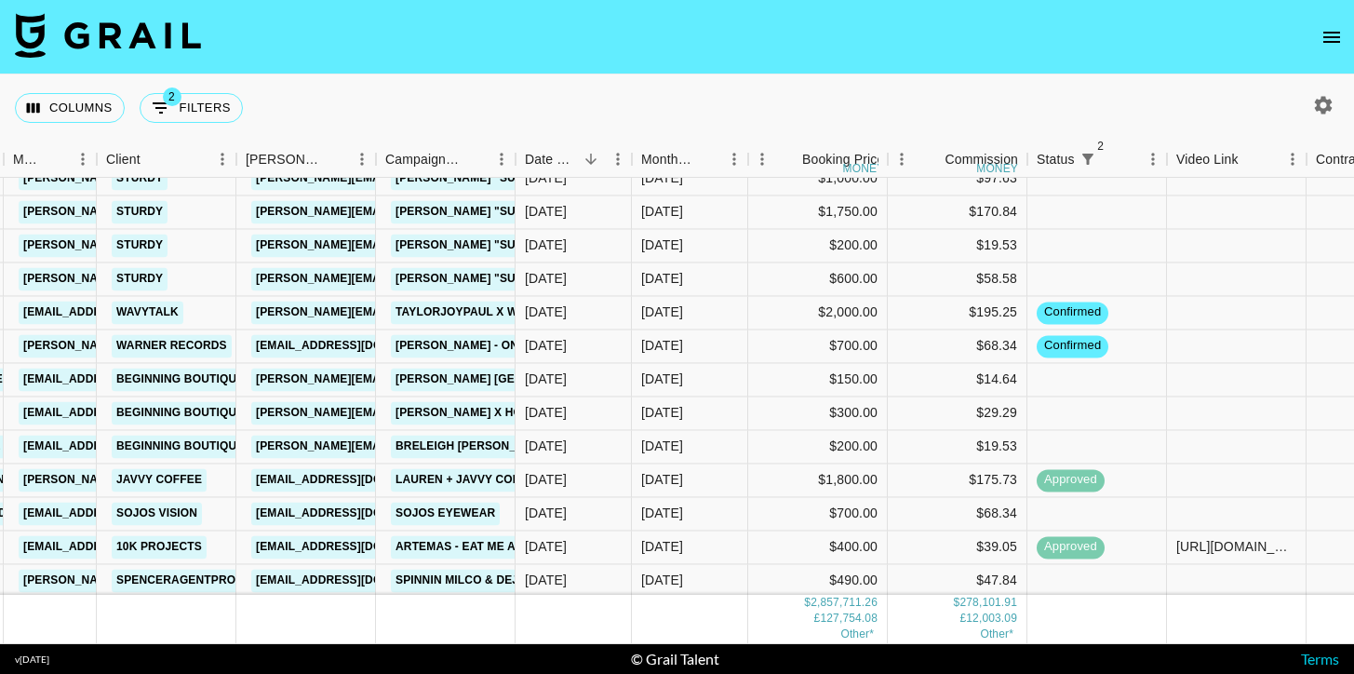
scroll to position [1038, 522]
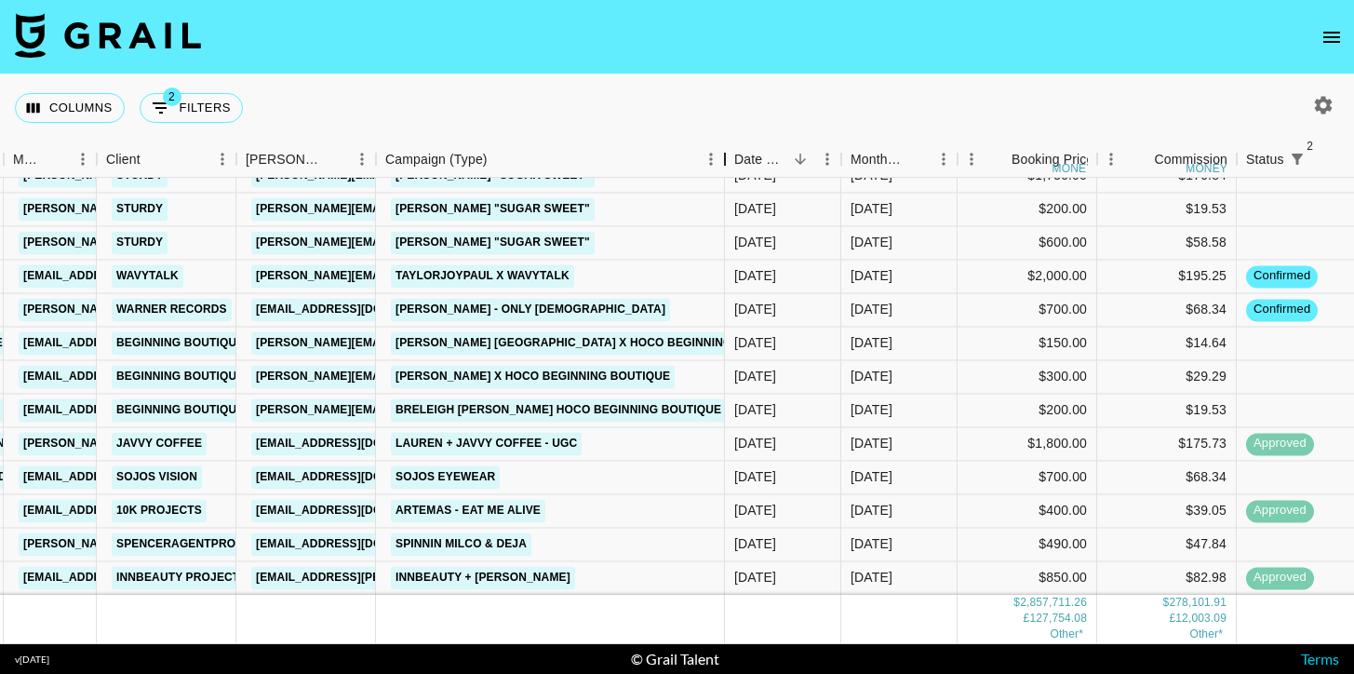
drag, startPoint x: 514, startPoint y: 154, endPoint x: 726, endPoint y: 156, distance: 211.2
click at [726, 157] on div "Campaign (Type)" at bounding box center [725, 159] width 22 height 36
click at [281, 447] on link "jade@javvycoffee.com" at bounding box center [355, 443] width 208 height 23
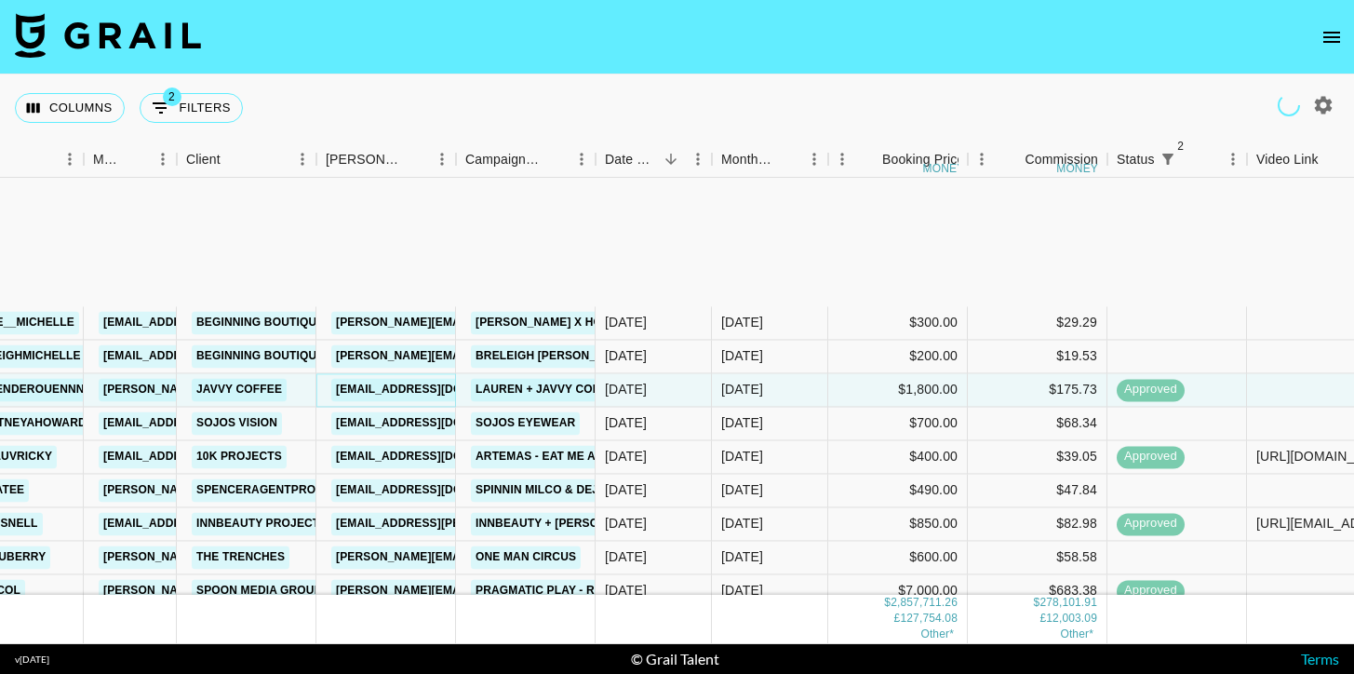
scroll to position [1298, 442]
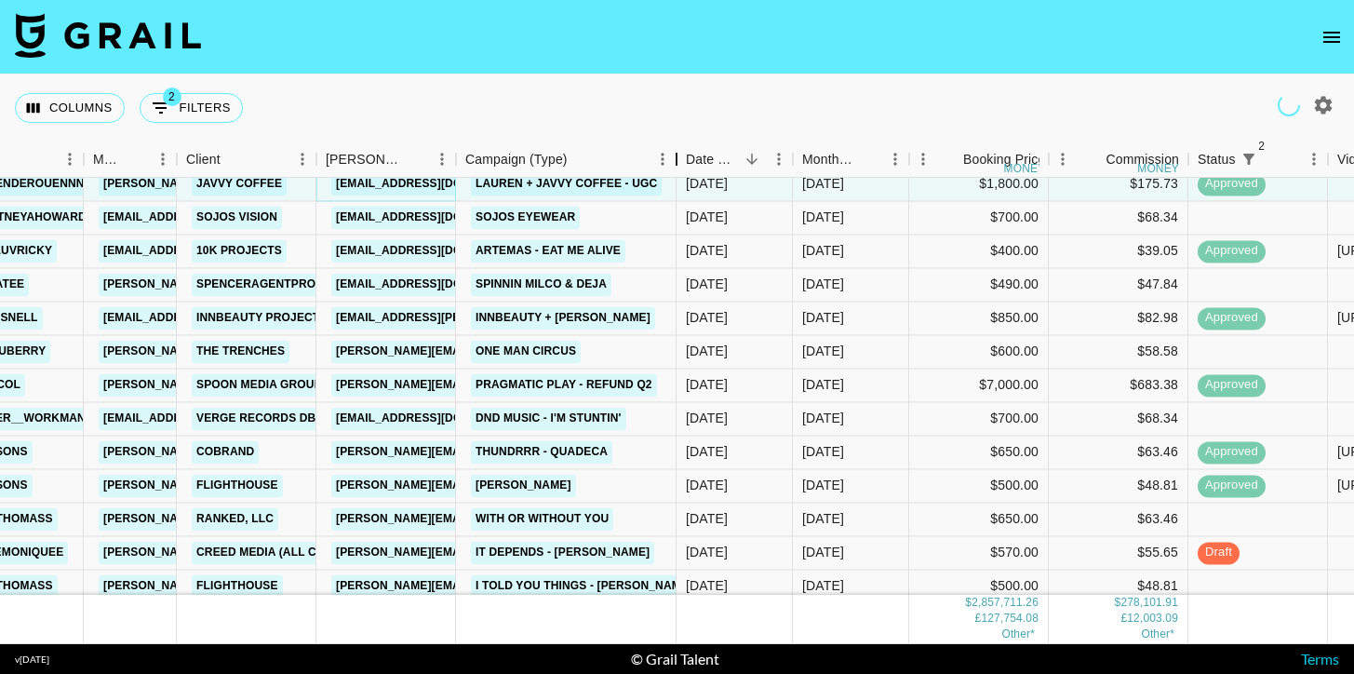
drag, startPoint x: 594, startPoint y: 157, endPoint x: 731, endPoint y: 154, distance: 136.8
click at [688, 154] on div "Campaign (Type)" at bounding box center [676, 159] width 22 height 36
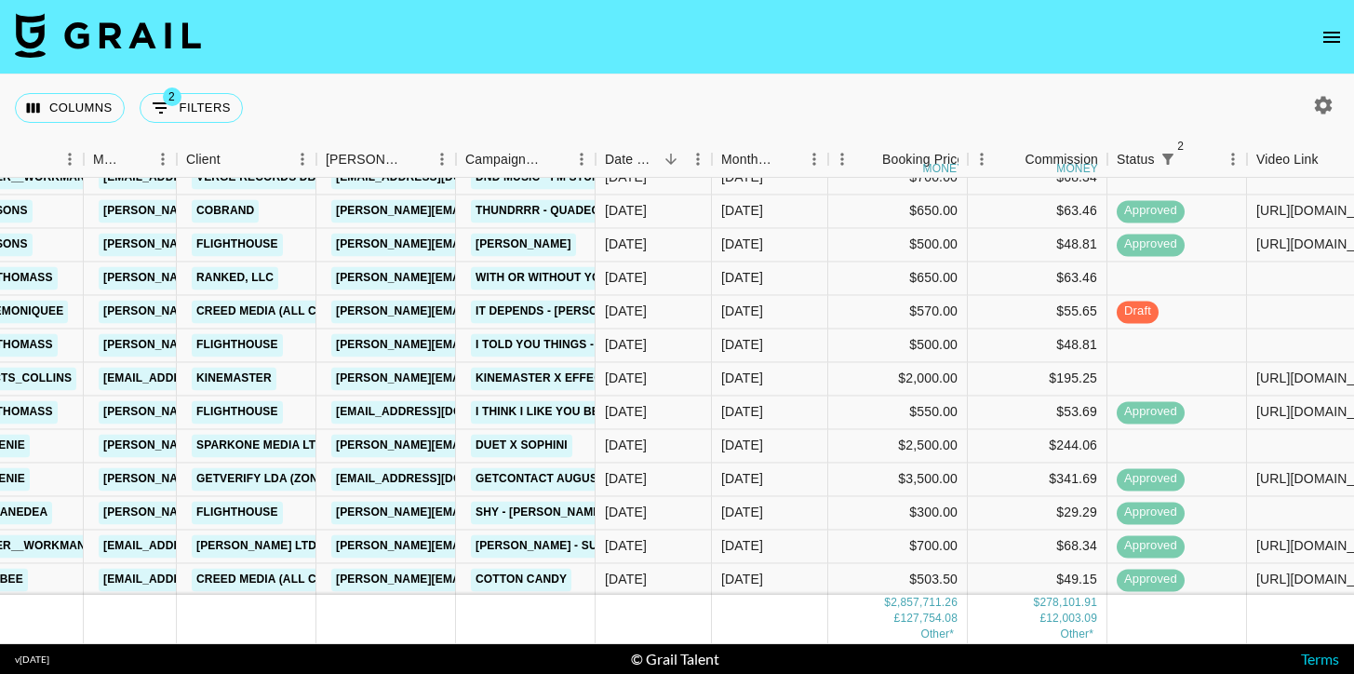
scroll to position [1541, 442]
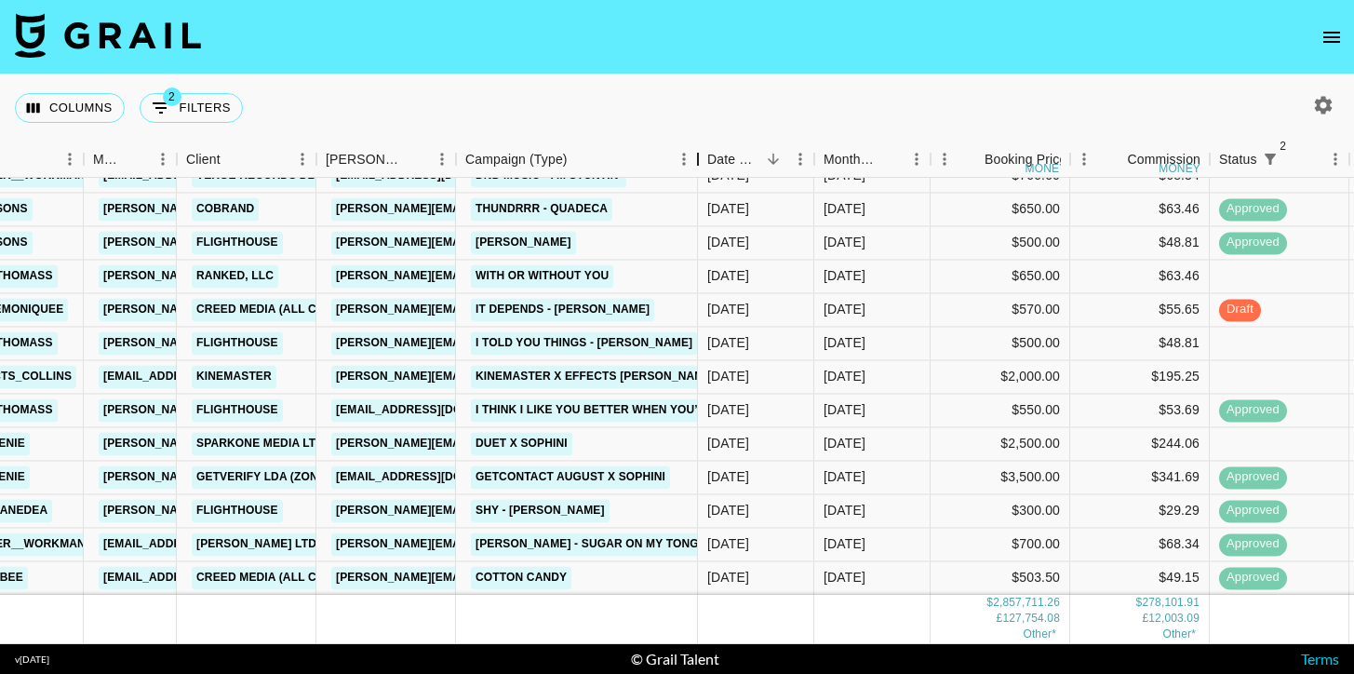
drag, startPoint x: 601, startPoint y: 169, endPoint x: 740, endPoint y: 167, distance: 138.6
click at [709, 167] on div "Campaign (Type)" at bounding box center [698, 159] width 22 height 36
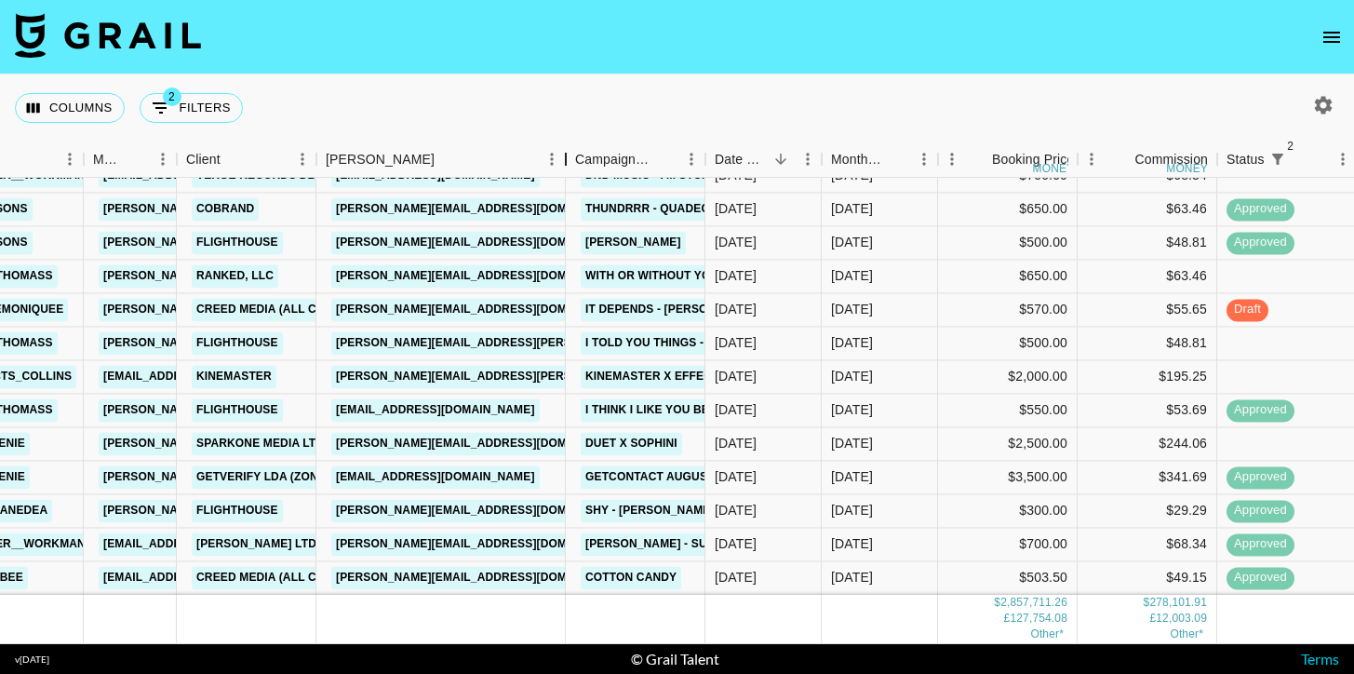
drag, startPoint x: 459, startPoint y: 154, endPoint x: 569, endPoint y: 156, distance: 110.7
click at [569, 156] on div "Booker" at bounding box center [565, 159] width 22 height 36
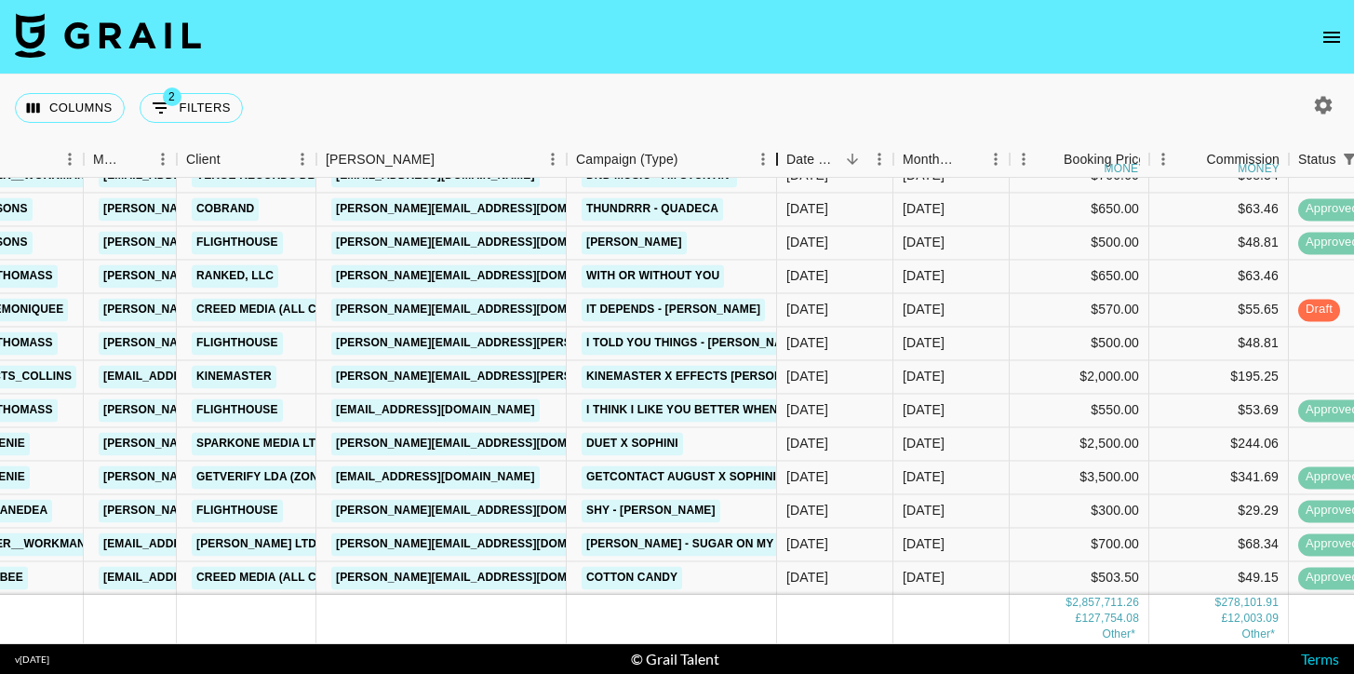
drag, startPoint x: 700, startPoint y: 154, endPoint x: 816, endPoint y: 154, distance: 116.3
click at [788, 154] on div "Campaign (Type)" at bounding box center [777, 159] width 22 height 36
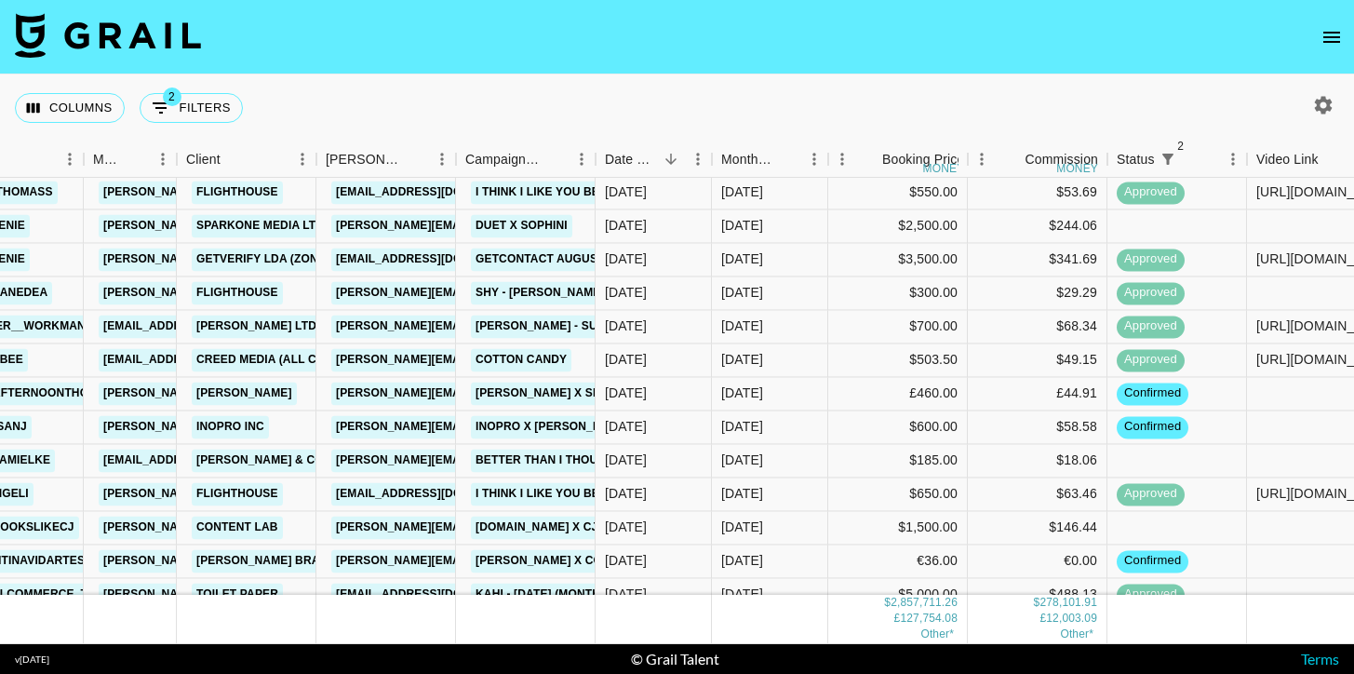
scroll to position [1760, 442]
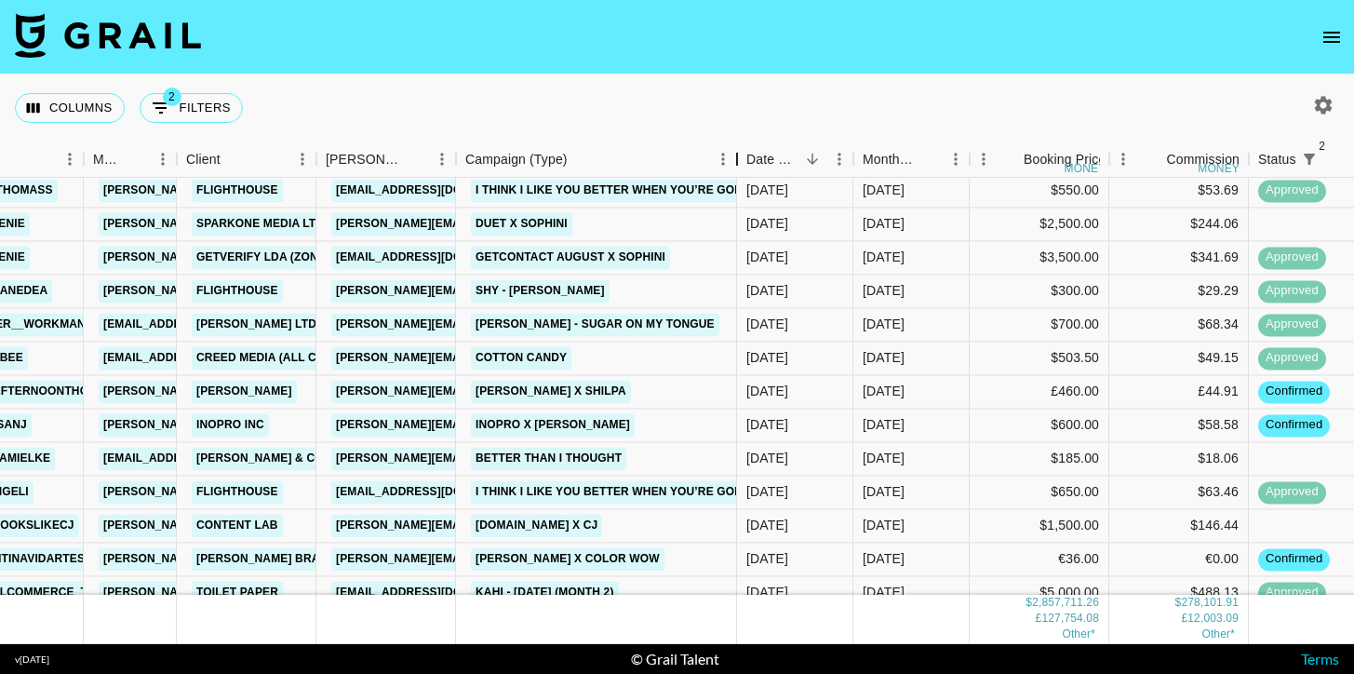
drag, startPoint x: 592, startPoint y: 163, endPoint x: 732, endPoint y: 154, distance: 140.7
click at [733, 155] on div "Campaign (Type)" at bounding box center [737, 159] width 22 height 36
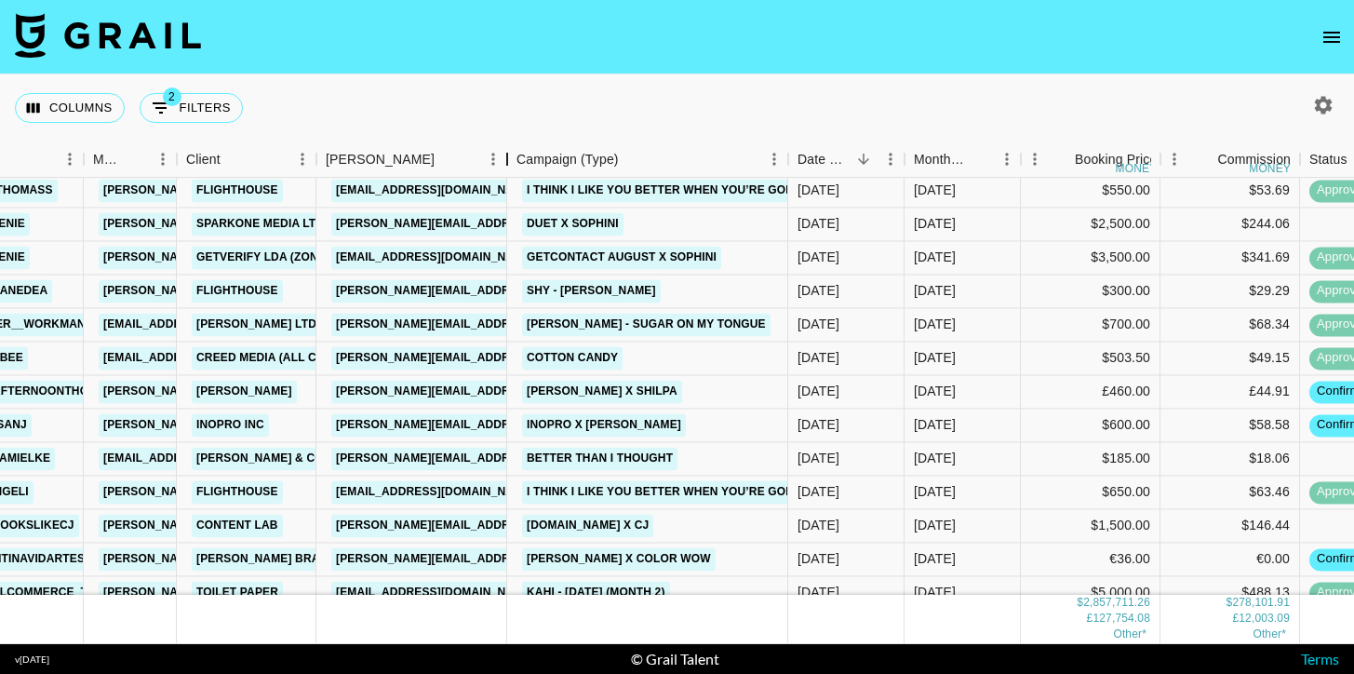
drag, startPoint x: 454, startPoint y: 152, endPoint x: 514, endPoint y: 151, distance: 60.5
click at [514, 151] on div "Booker" at bounding box center [507, 159] width 22 height 36
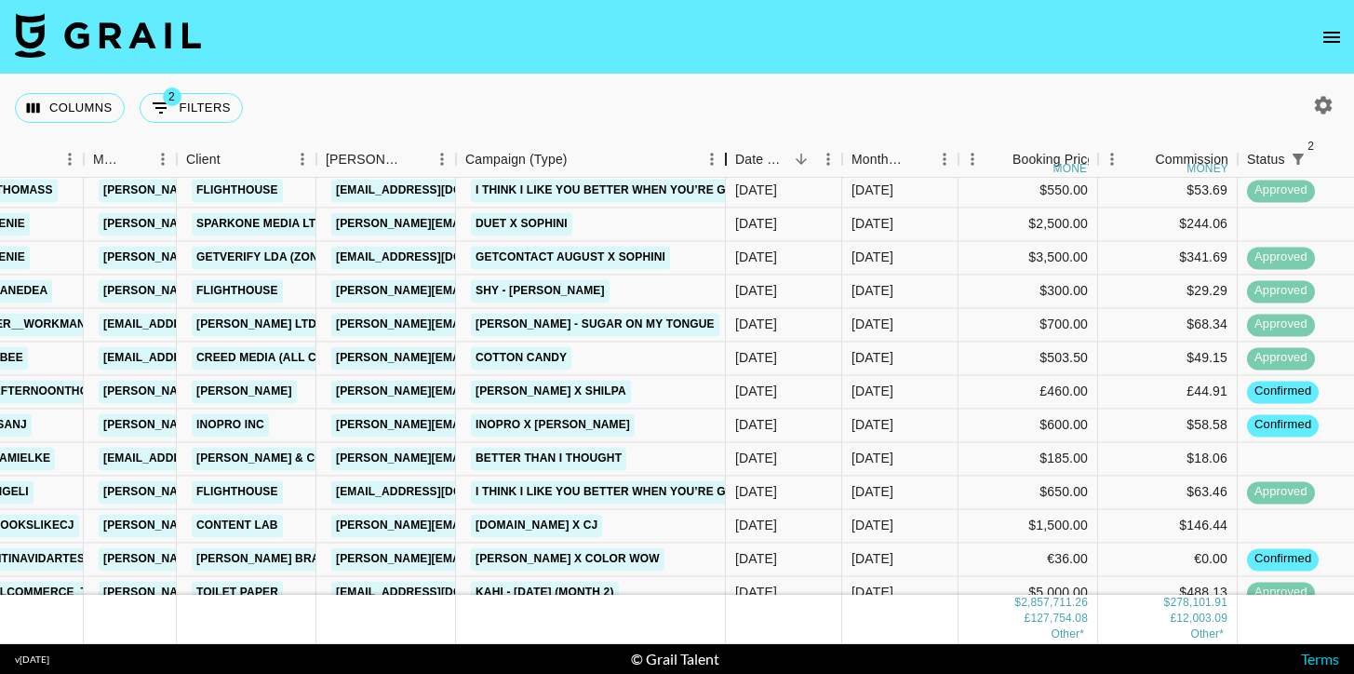
drag, startPoint x: 599, startPoint y: 155, endPoint x: 730, endPoint y: 163, distance: 131.4
click at [730, 163] on div "Campaign (Type)" at bounding box center [725, 159] width 22 height 36
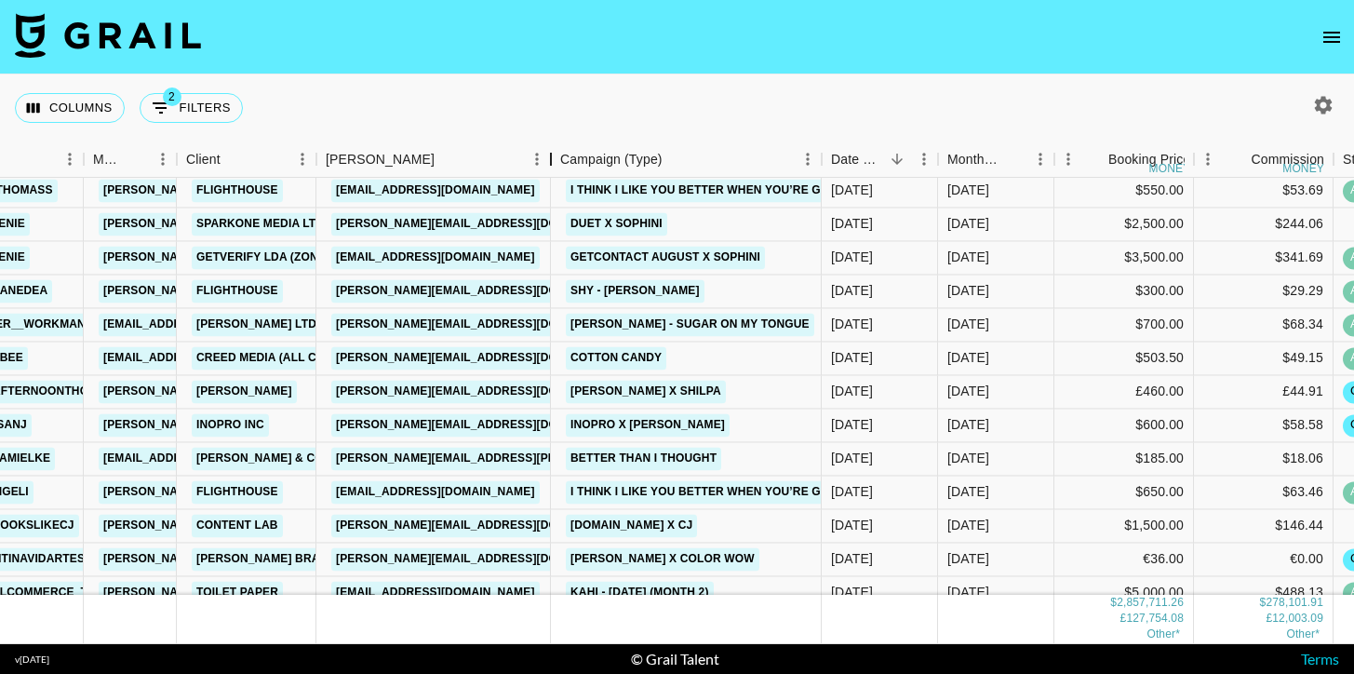
drag, startPoint x: 448, startPoint y: 160, endPoint x: 591, endPoint y: 160, distance: 142.3
click at [562, 160] on div "Booker" at bounding box center [551, 159] width 22 height 36
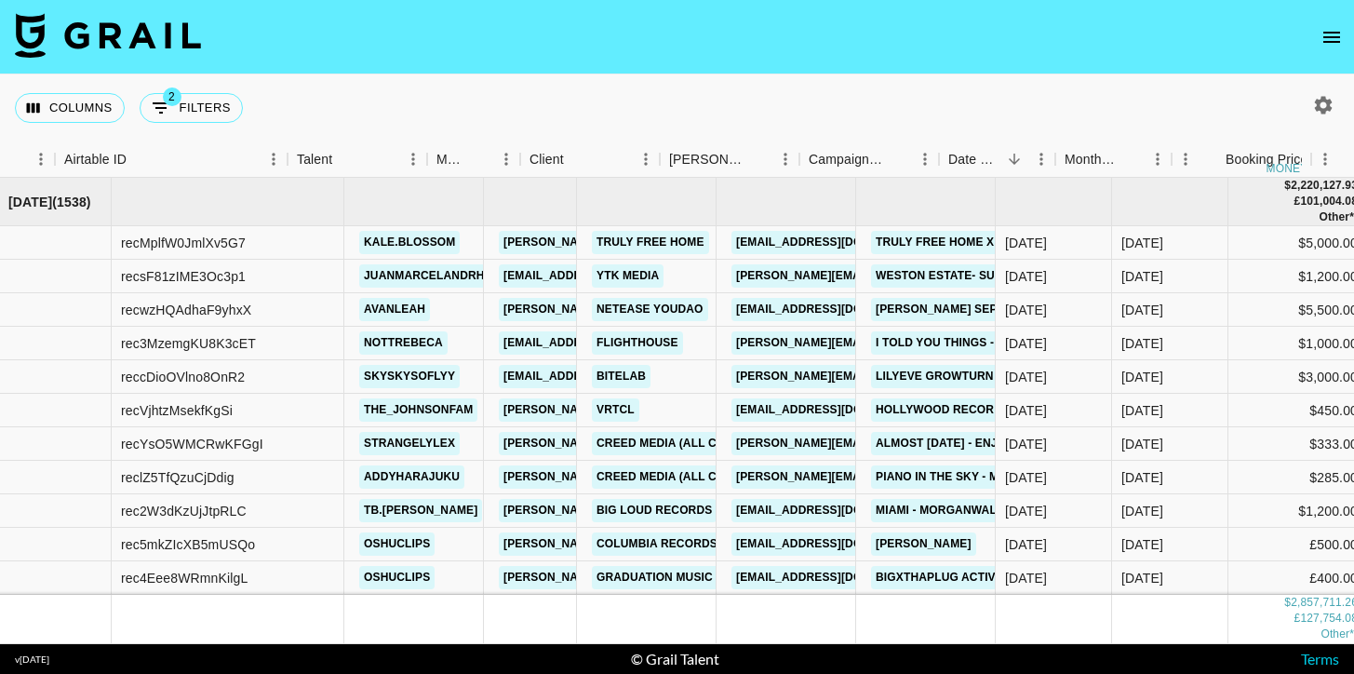
scroll to position [0, 0]
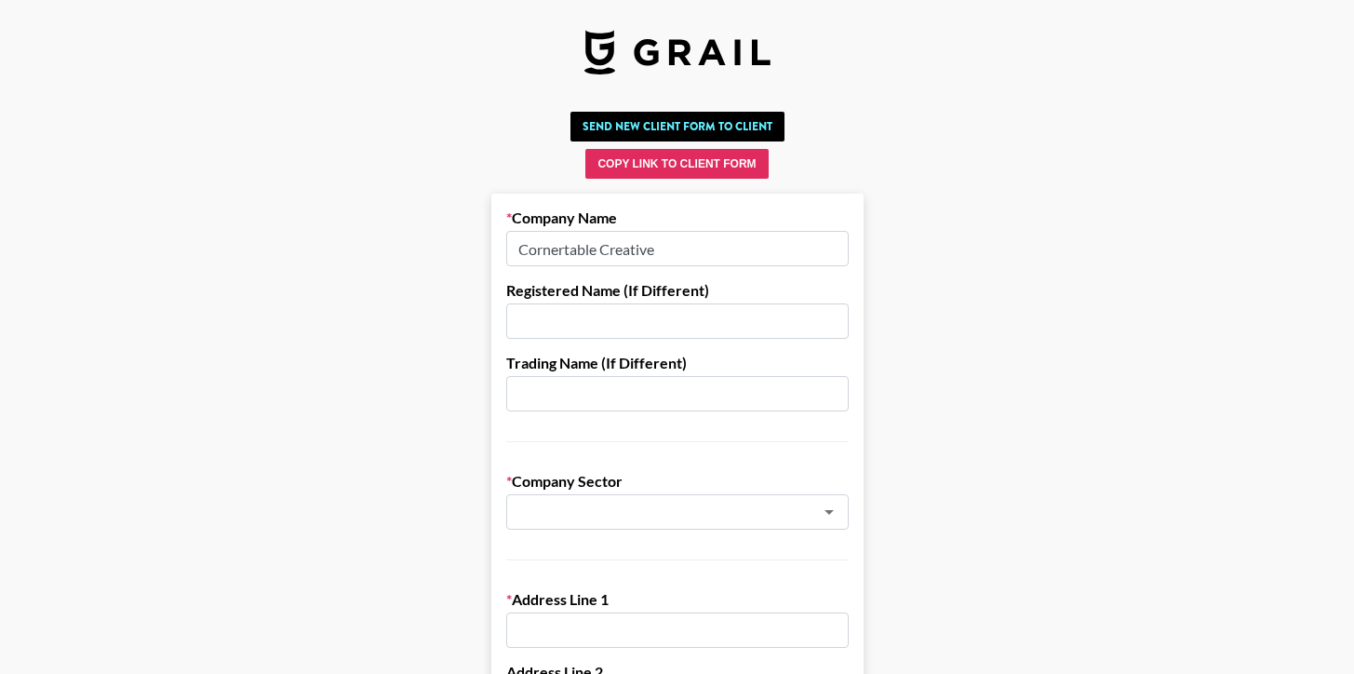
scroll to position [1145, 0]
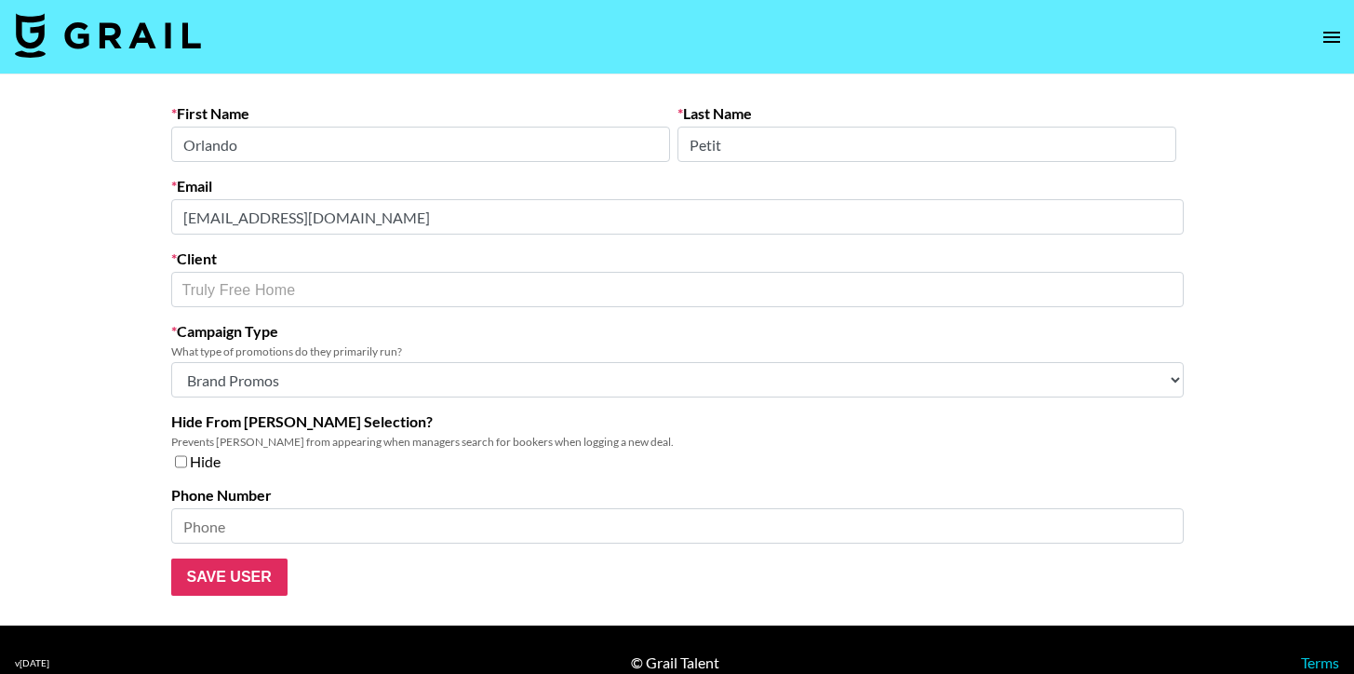
select select "Brand"
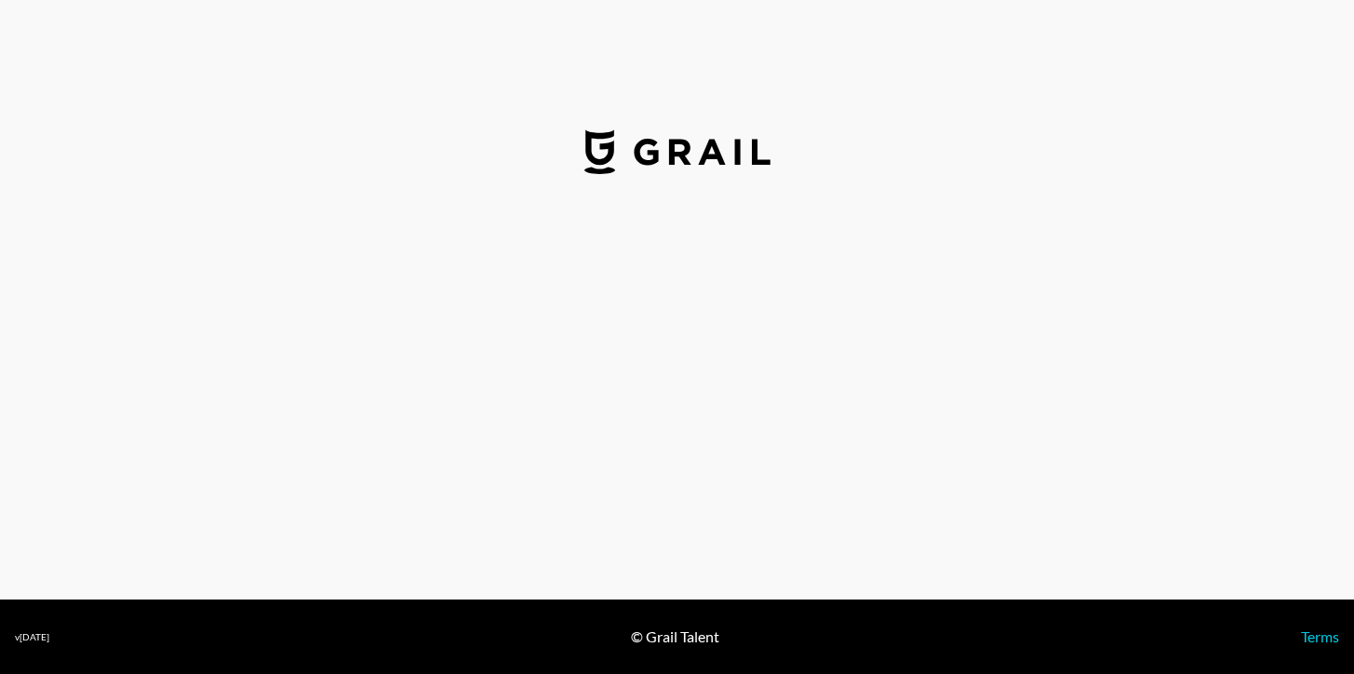
select select "USD"
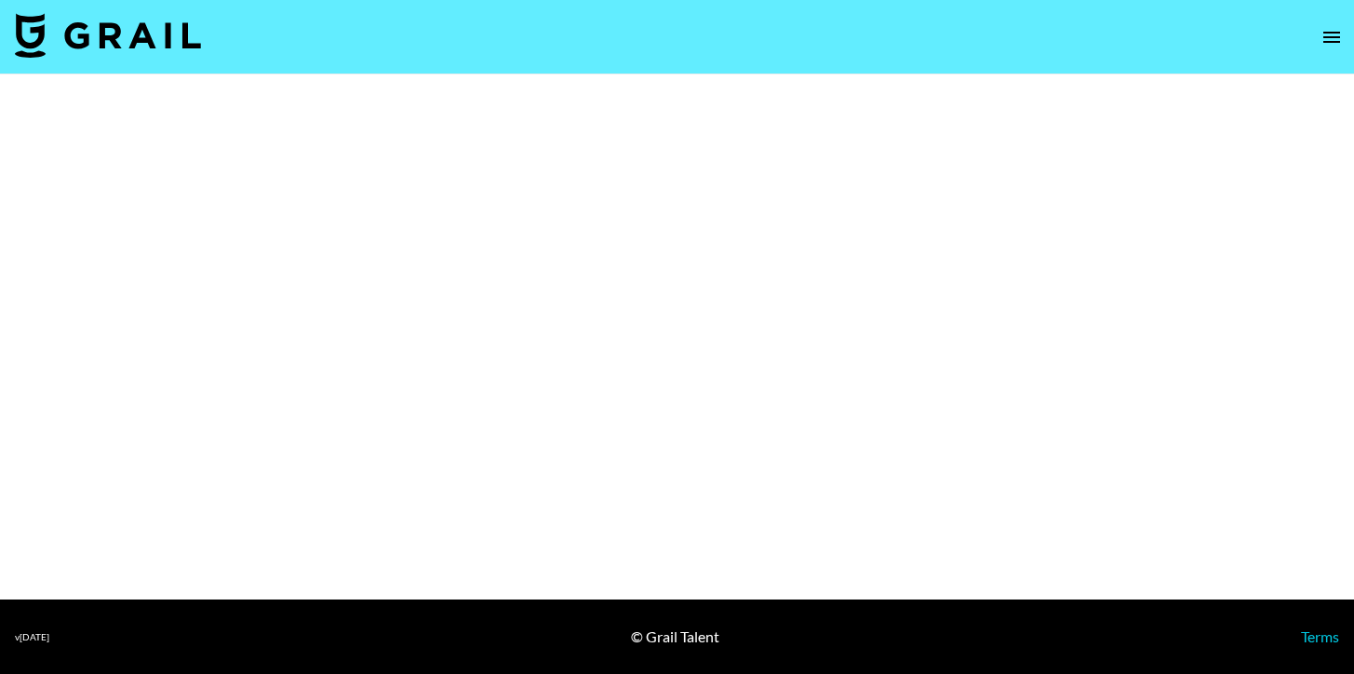
select select "Brand"
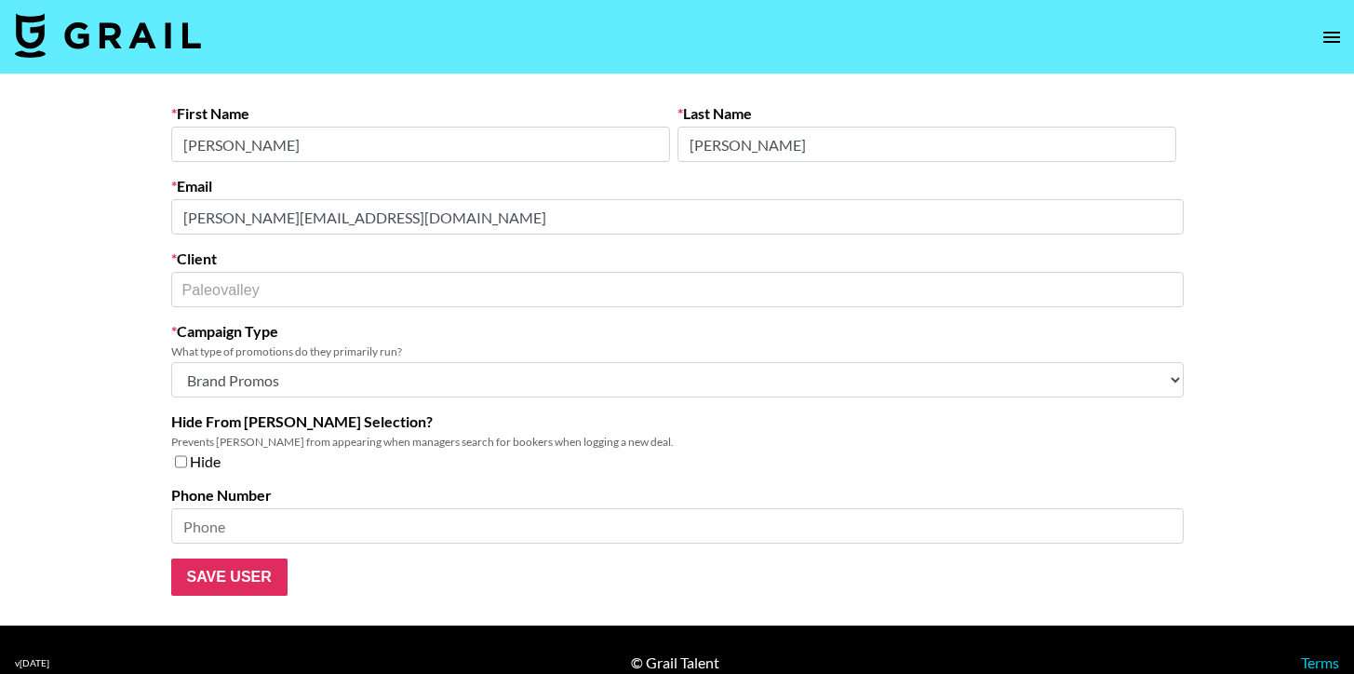
select select "Brand"
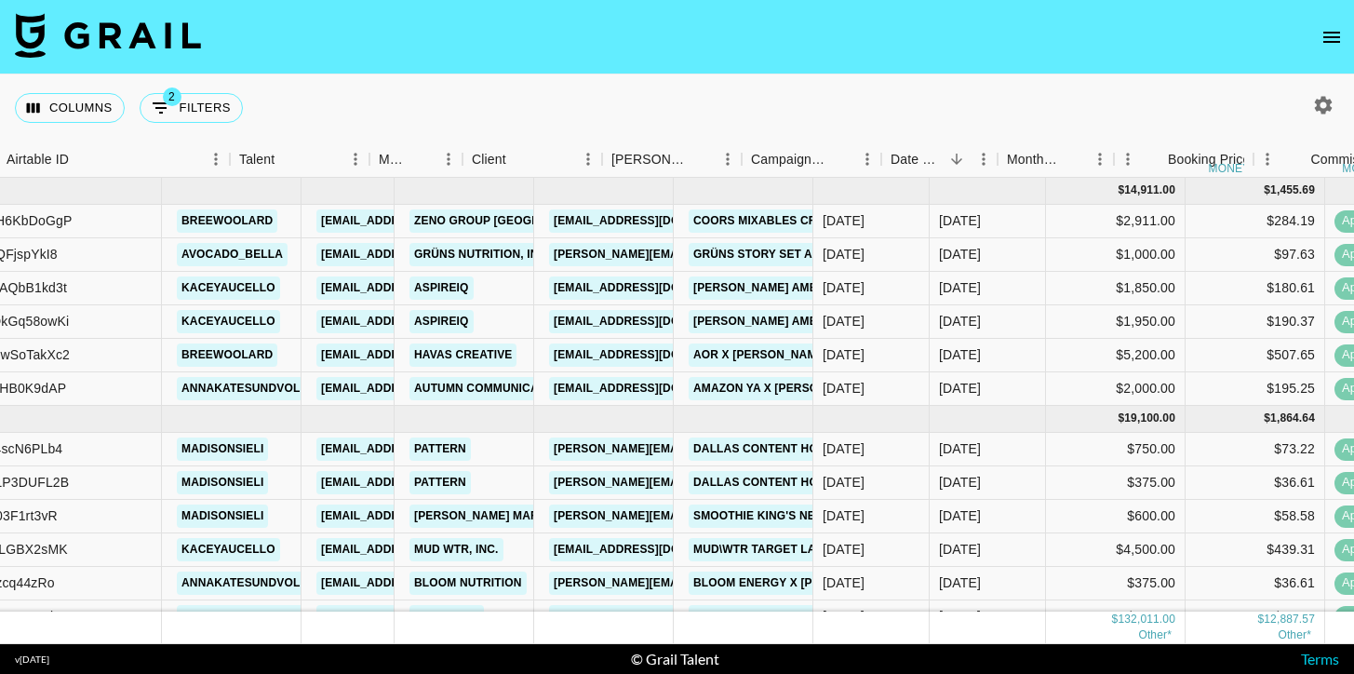
scroll to position [0, 363]
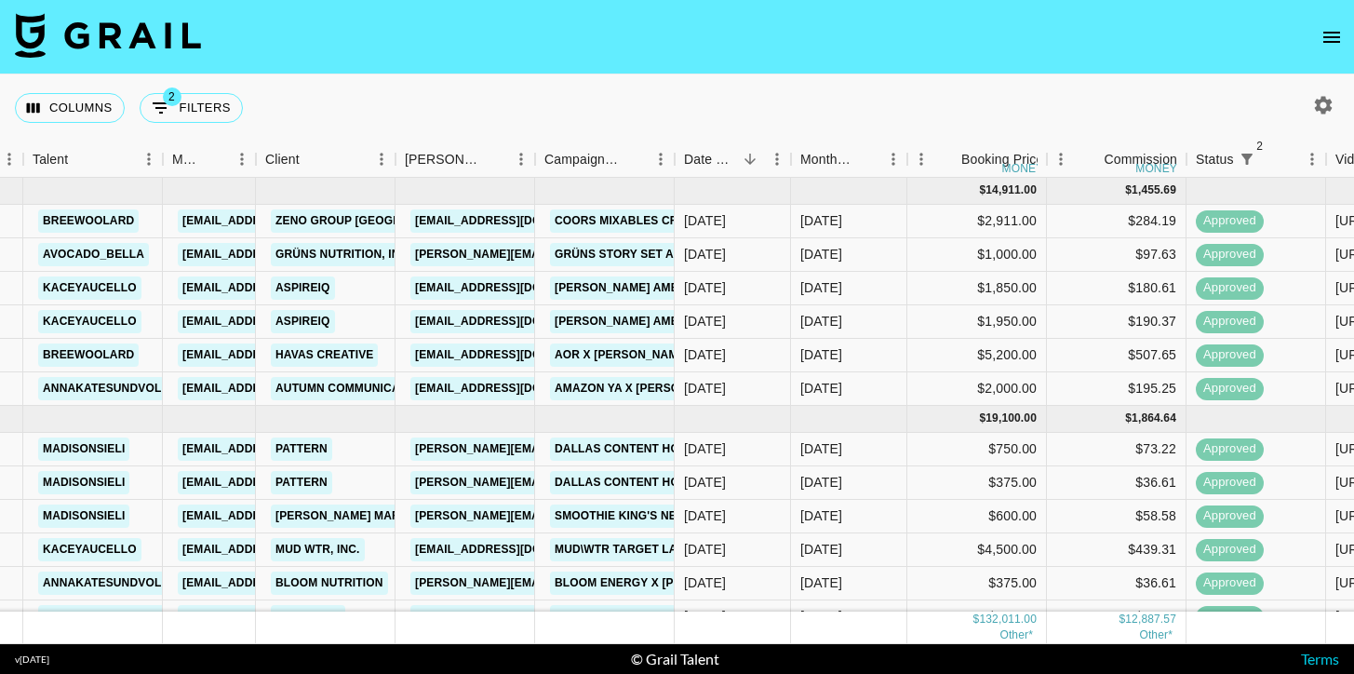
click at [1328, 106] on icon "button" at bounding box center [1324, 105] width 18 height 18
select select "[DATE]"
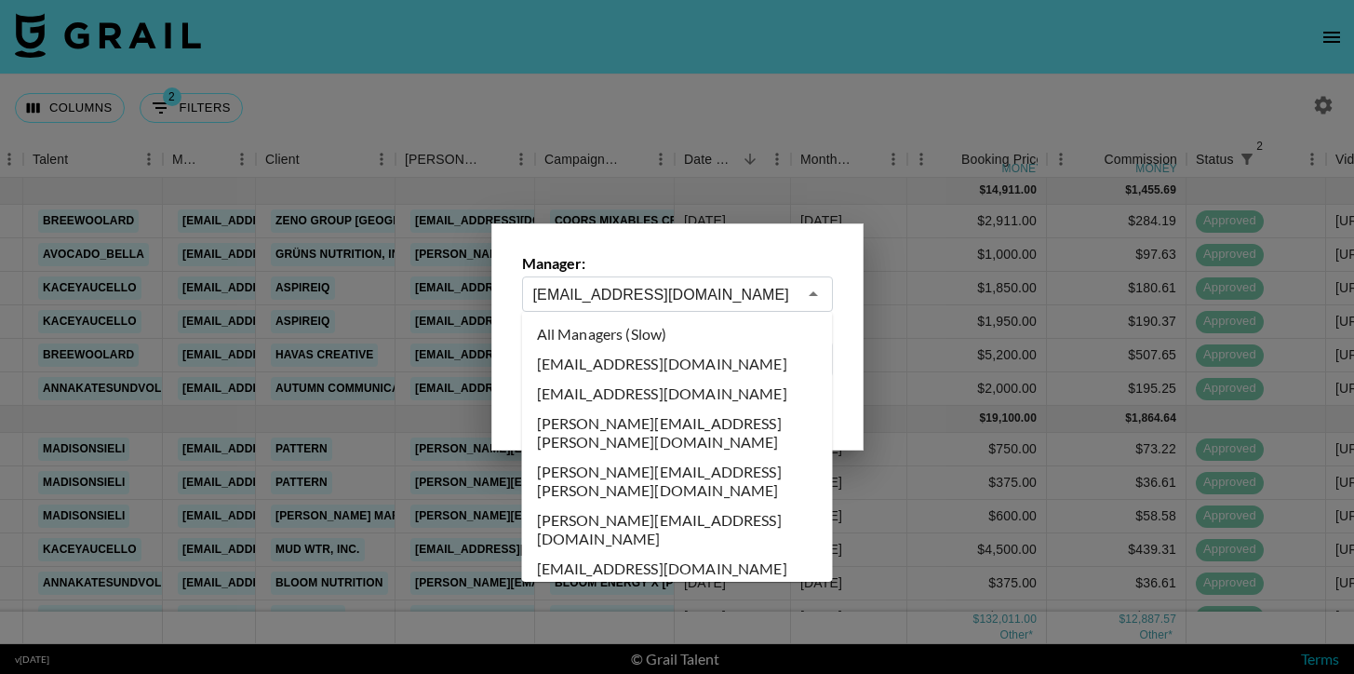
click at [709, 291] on input "cayman@grail-talent.com" at bounding box center [664, 294] width 263 height 21
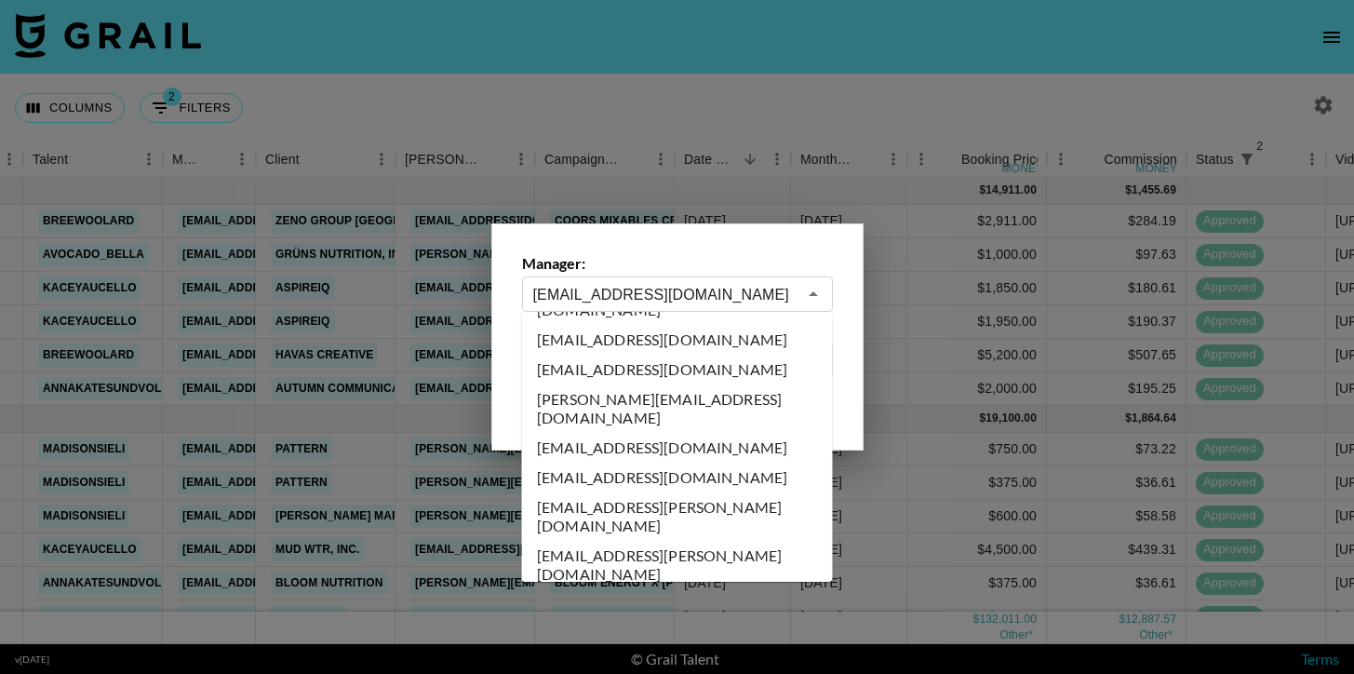
scroll to position [0, 0]
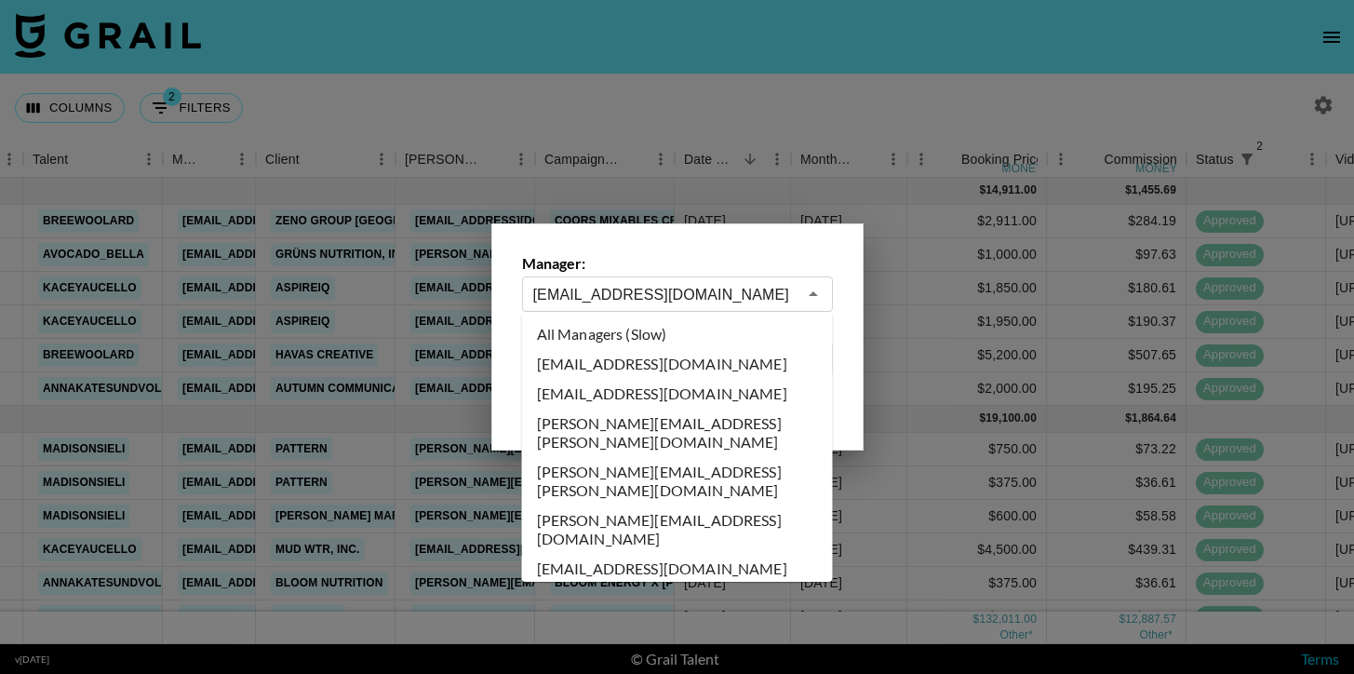
click at [636, 336] on li "All Managers (Slow)" at bounding box center [677, 334] width 311 height 30
type input "All Managers (Slow)"
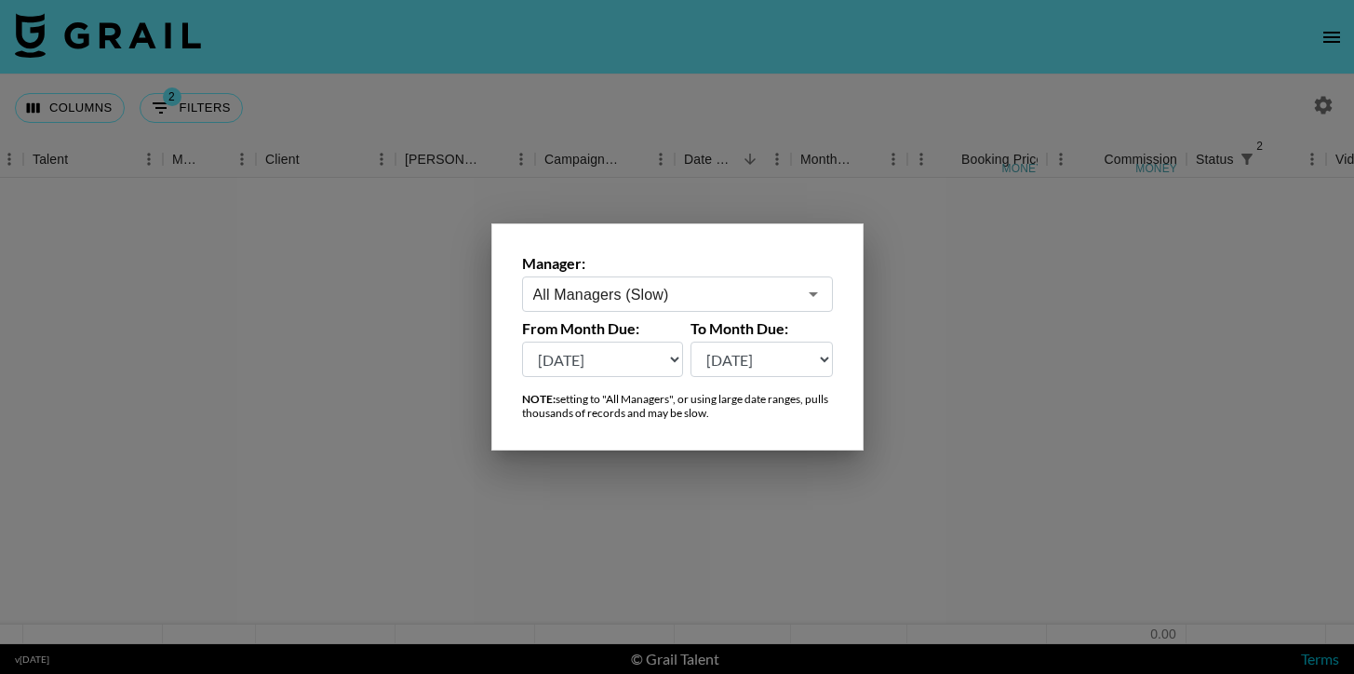
click at [632, 363] on select "Aug '26 Jul '26 Jun '26 May '26 Apr '26 Mar '26 Feb '26 Jan '26 Dec '25 Nov '25…" at bounding box center [603, 358] width 162 height 35
select select "Aug '25"
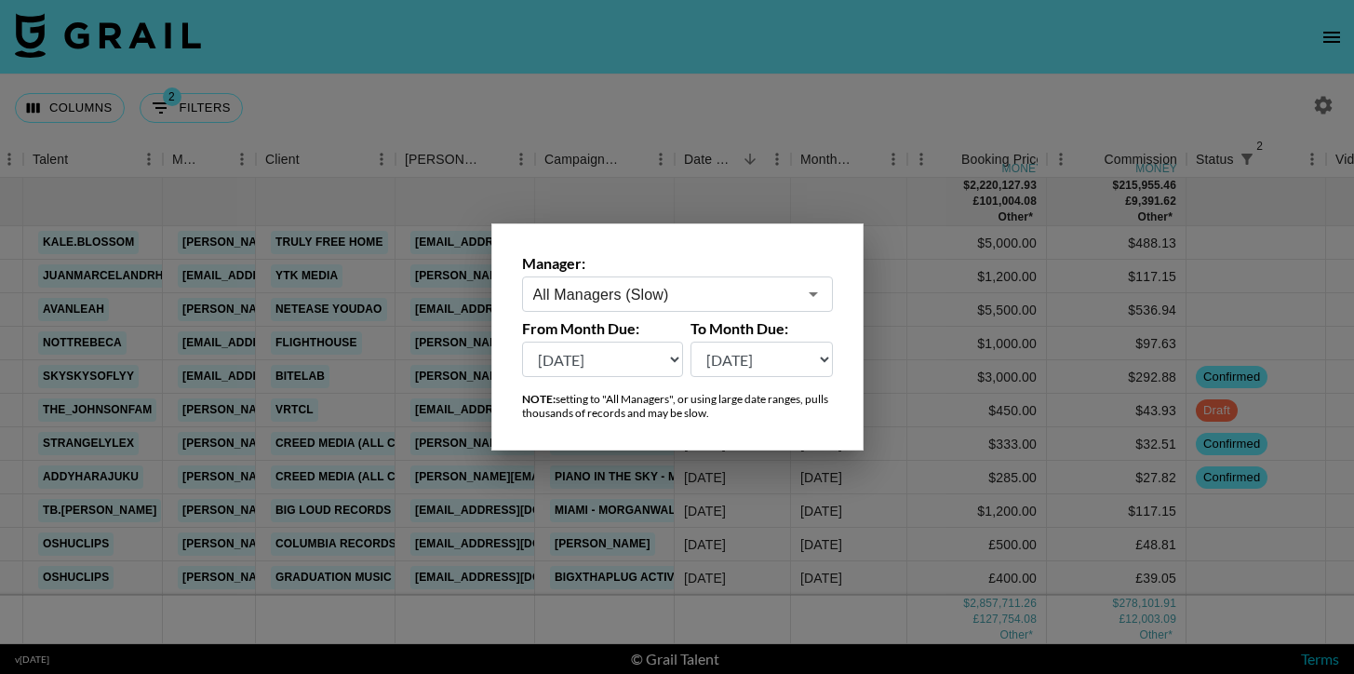
click at [506, 80] on div at bounding box center [677, 337] width 1354 height 674
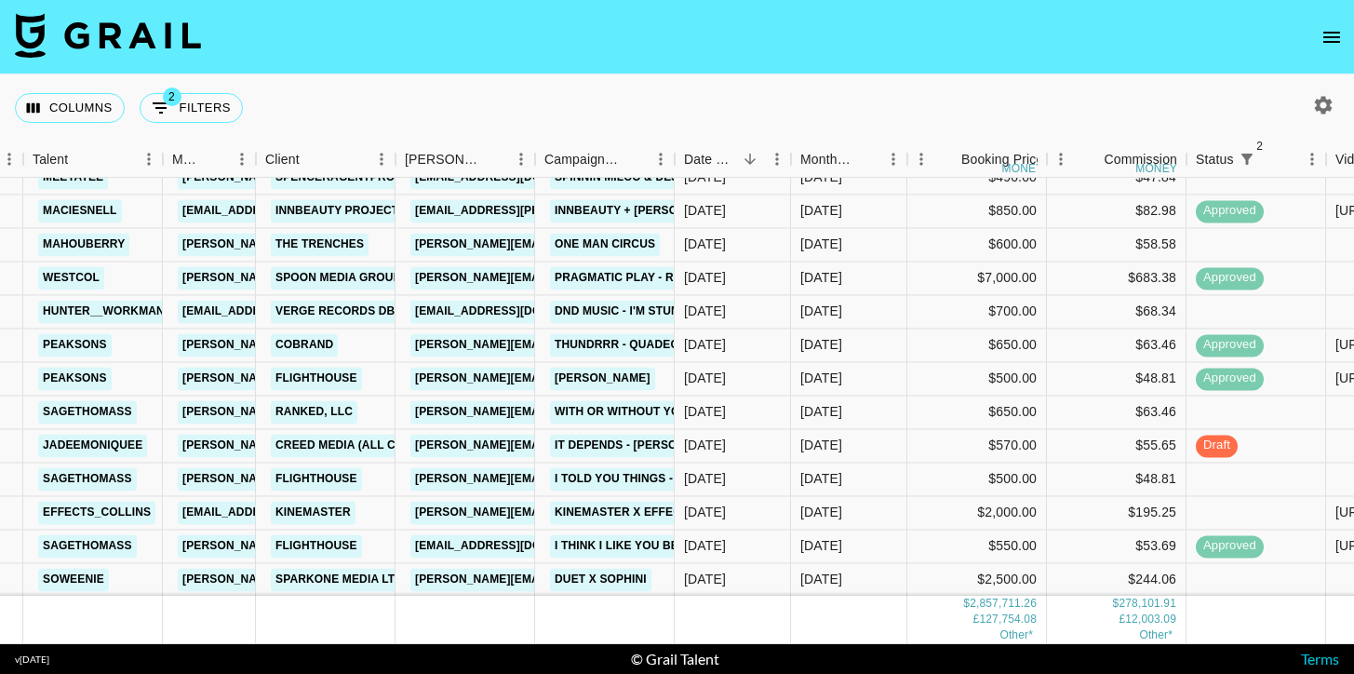
scroll to position [200, 363]
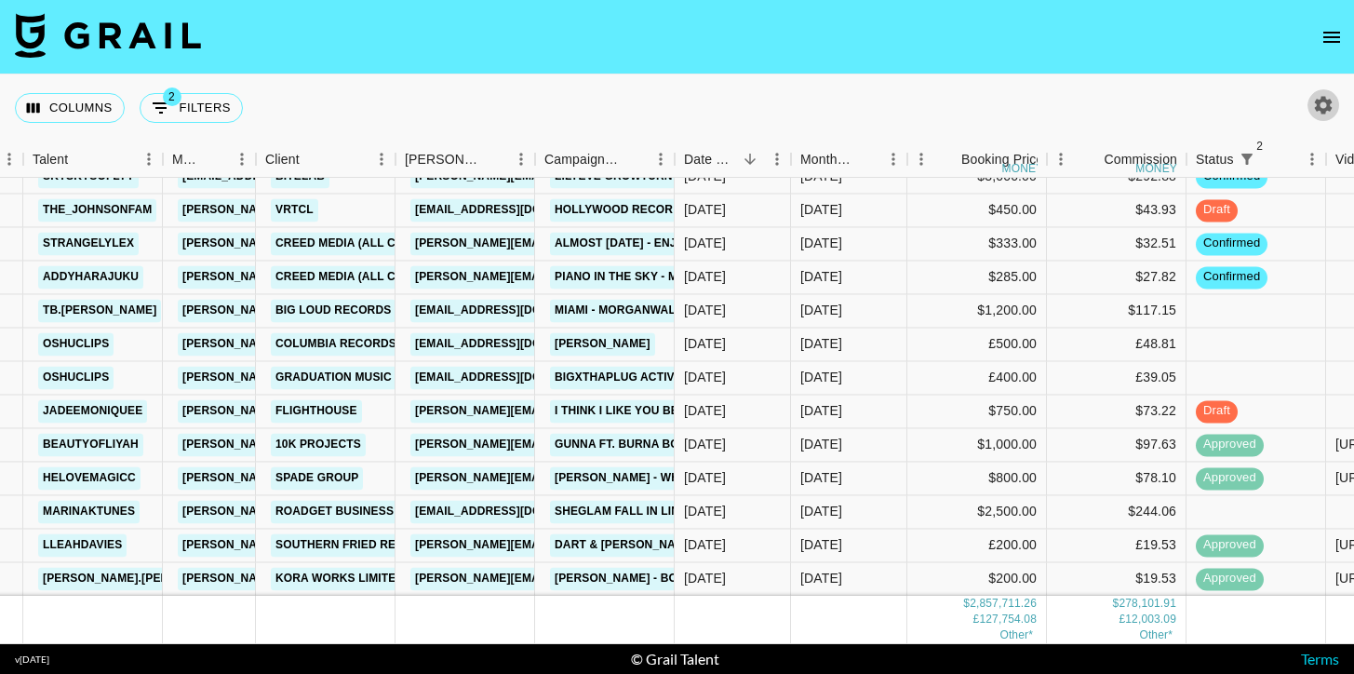
click at [1318, 109] on icon "button" at bounding box center [1324, 105] width 18 height 18
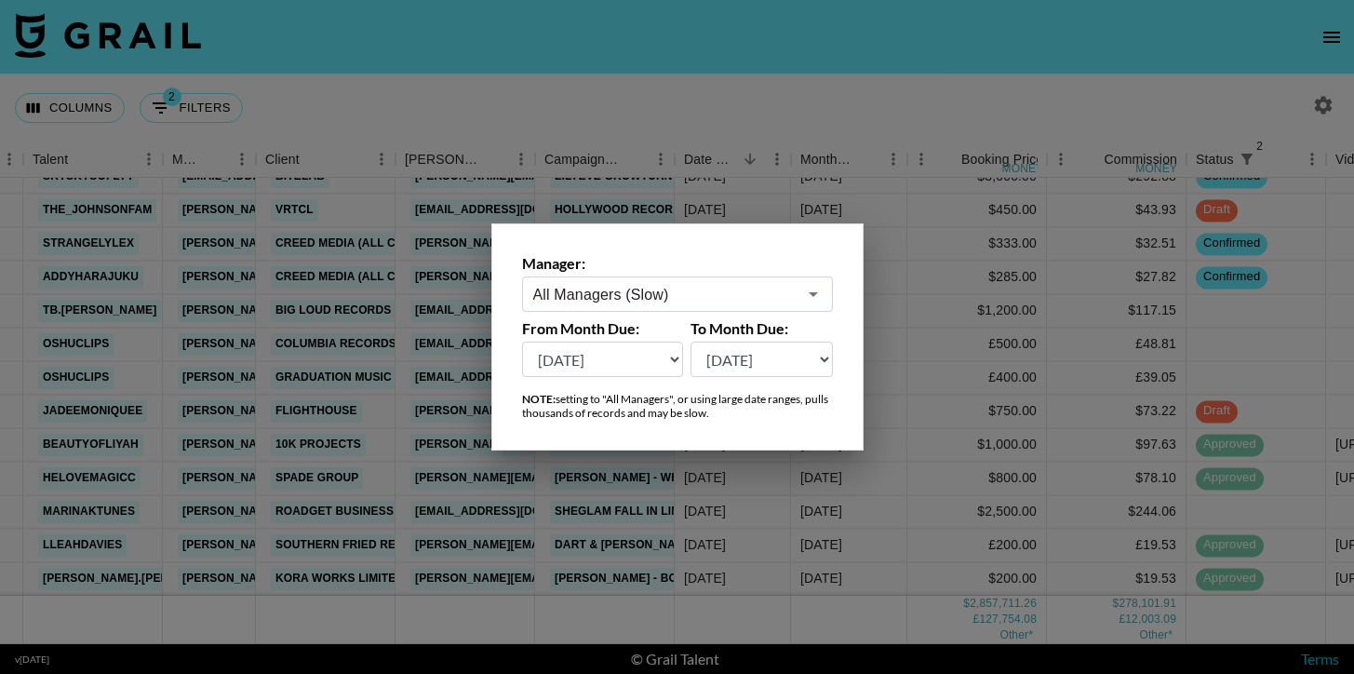
click at [600, 363] on select "Aug '26 Jul '26 Jun '26 May '26 Apr '26 Mar '26 Feb '26 Jan '26 Dec '25 Nov '25…" at bounding box center [603, 358] width 162 height 35
select select "Sep '25"
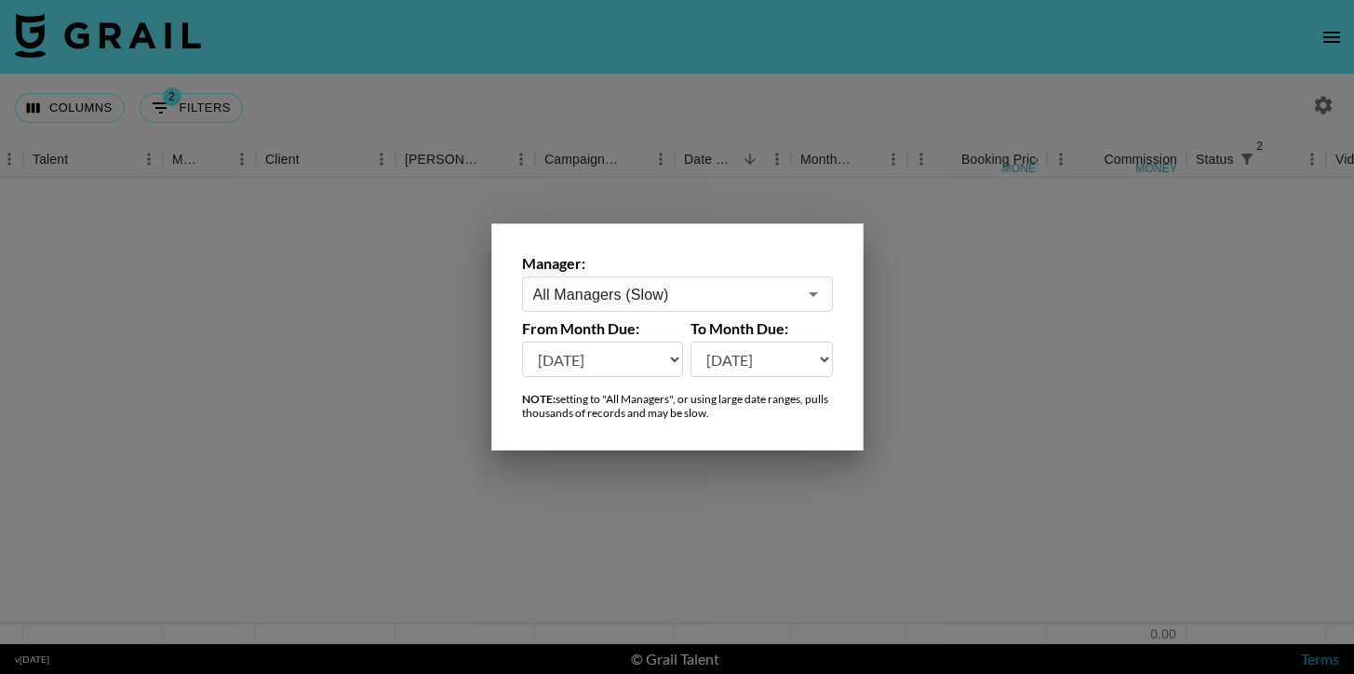
scroll to position [0, 363]
click at [617, 88] on div at bounding box center [677, 337] width 1354 height 674
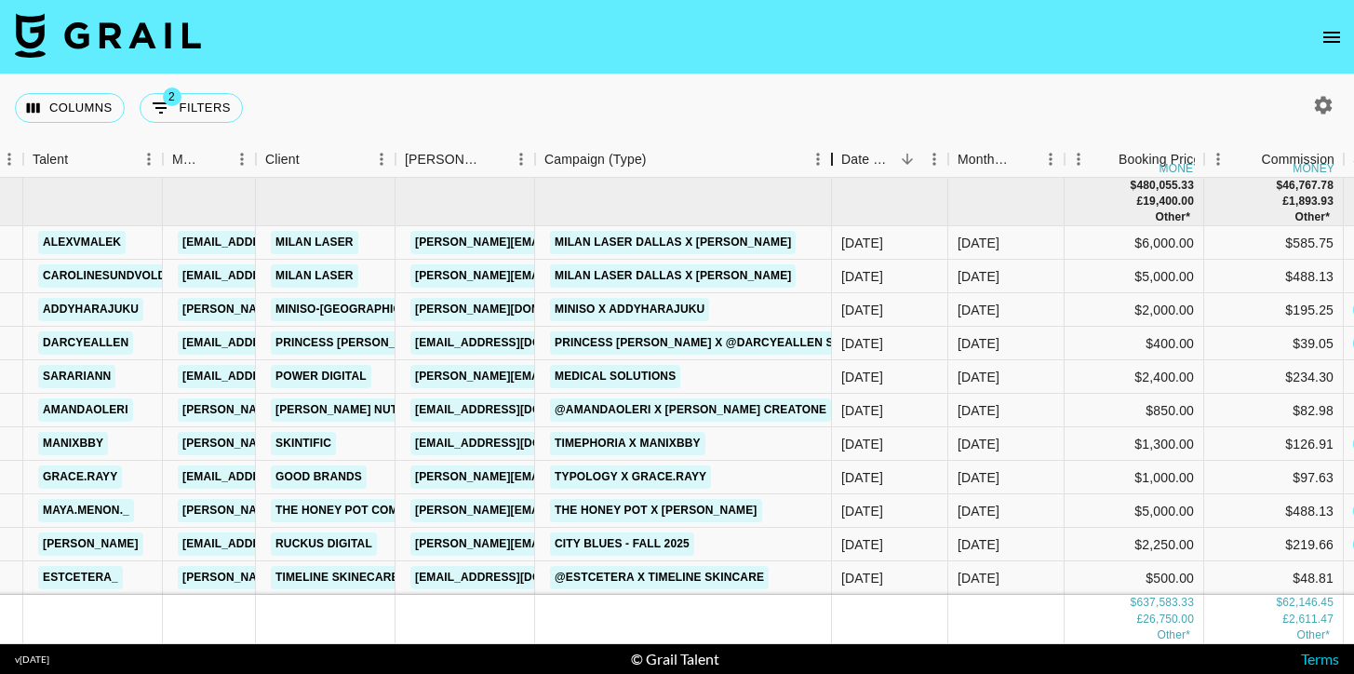
drag, startPoint x: 675, startPoint y: 165, endPoint x: 833, endPoint y: 162, distance: 157.2
click at [833, 162] on div "Campaign (Type)" at bounding box center [832, 159] width 22 height 36
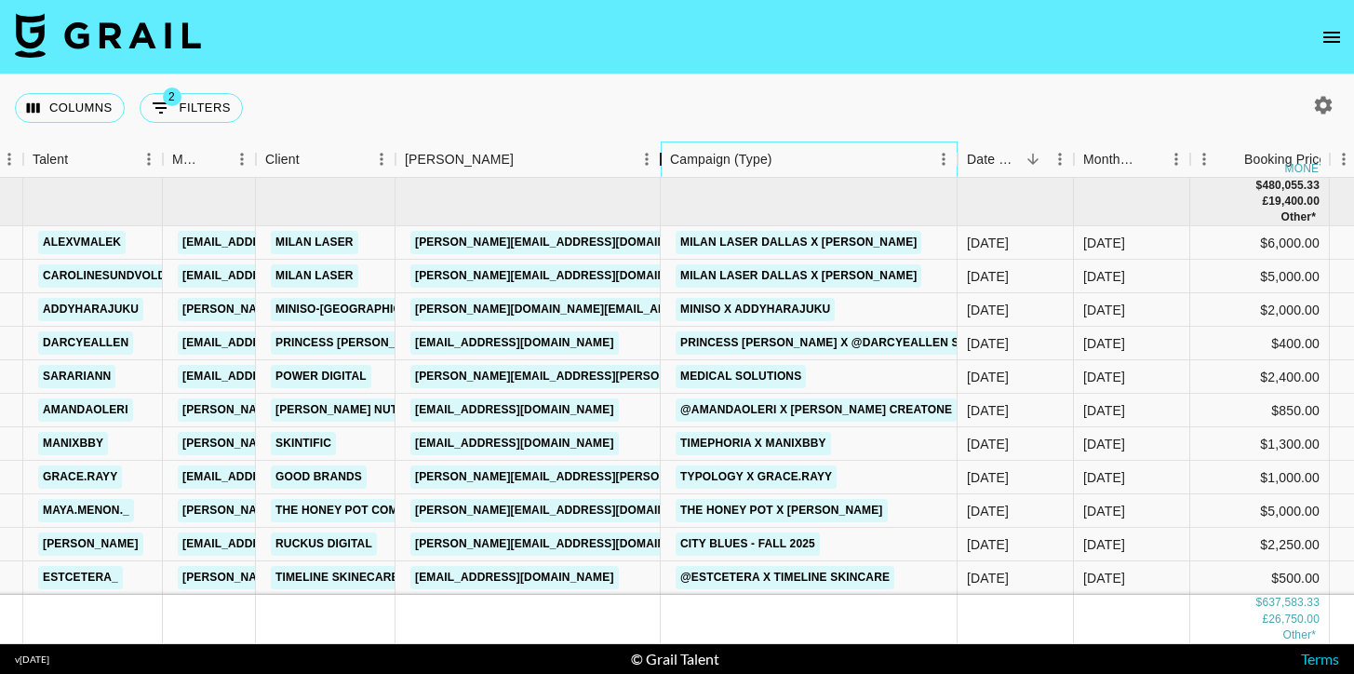
drag, startPoint x: 534, startPoint y: 145, endPoint x: 658, endPoint y: 143, distance: 123.7
click at [659, 144] on div "Booker" at bounding box center [660, 159] width 22 height 36
click at [613, 380] on link "[PERSON_NAME][EMAIL_ADDRESS][PERSON_NAME][DOMAIN_NAME]" at bounding box center [609, 376] width 399 height 23
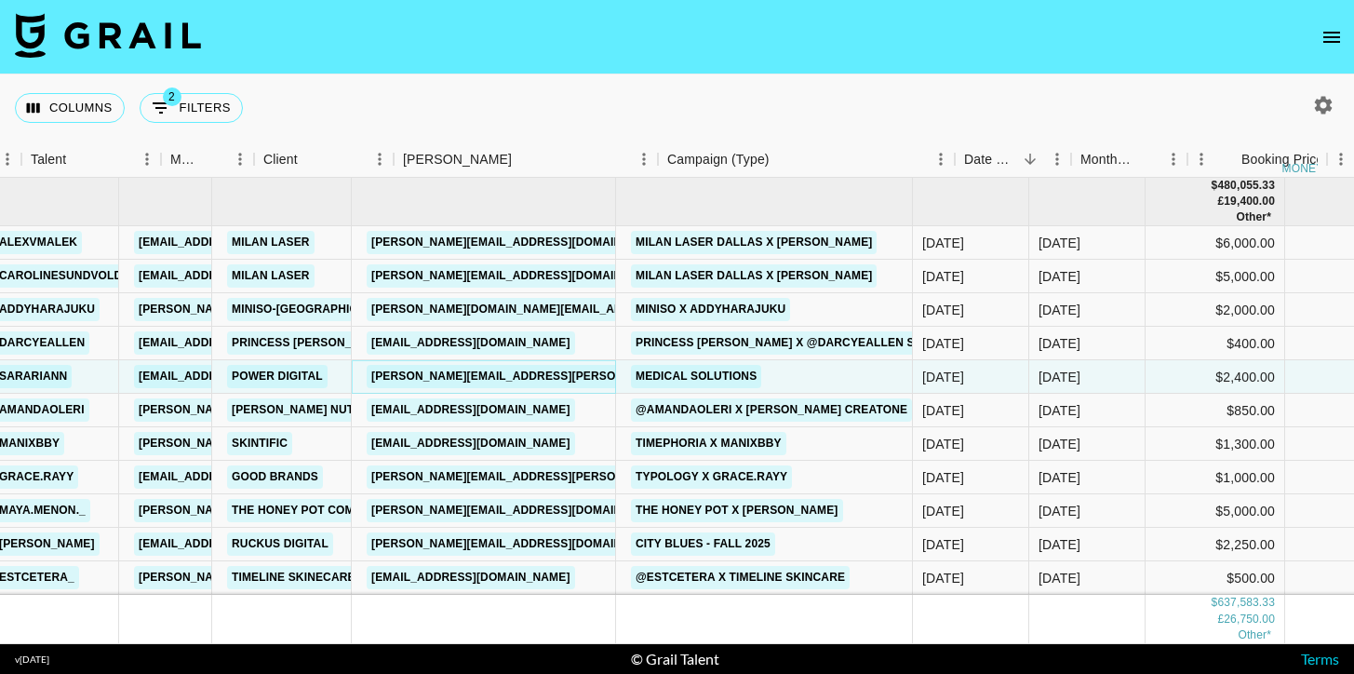
scroll to position [0, 412]
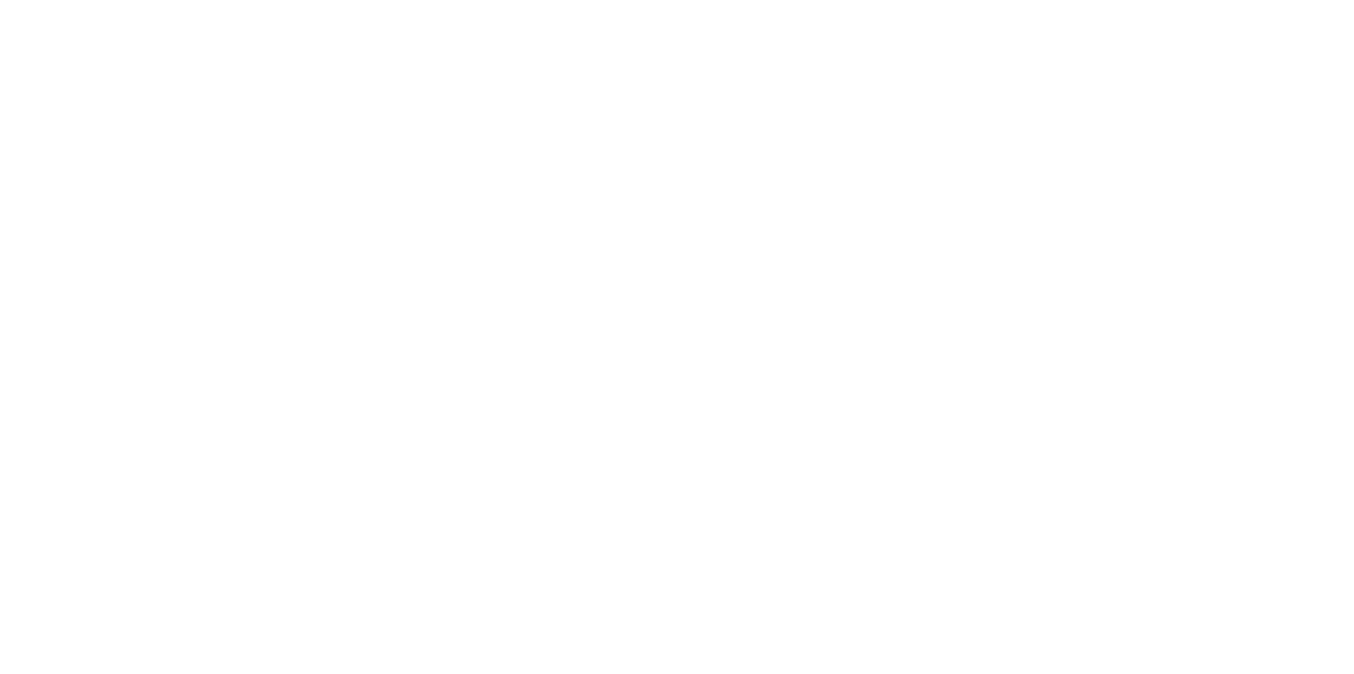
select select "Brand"
